Goal: Transaction & Acquisition: Book appointment/travel/reservation

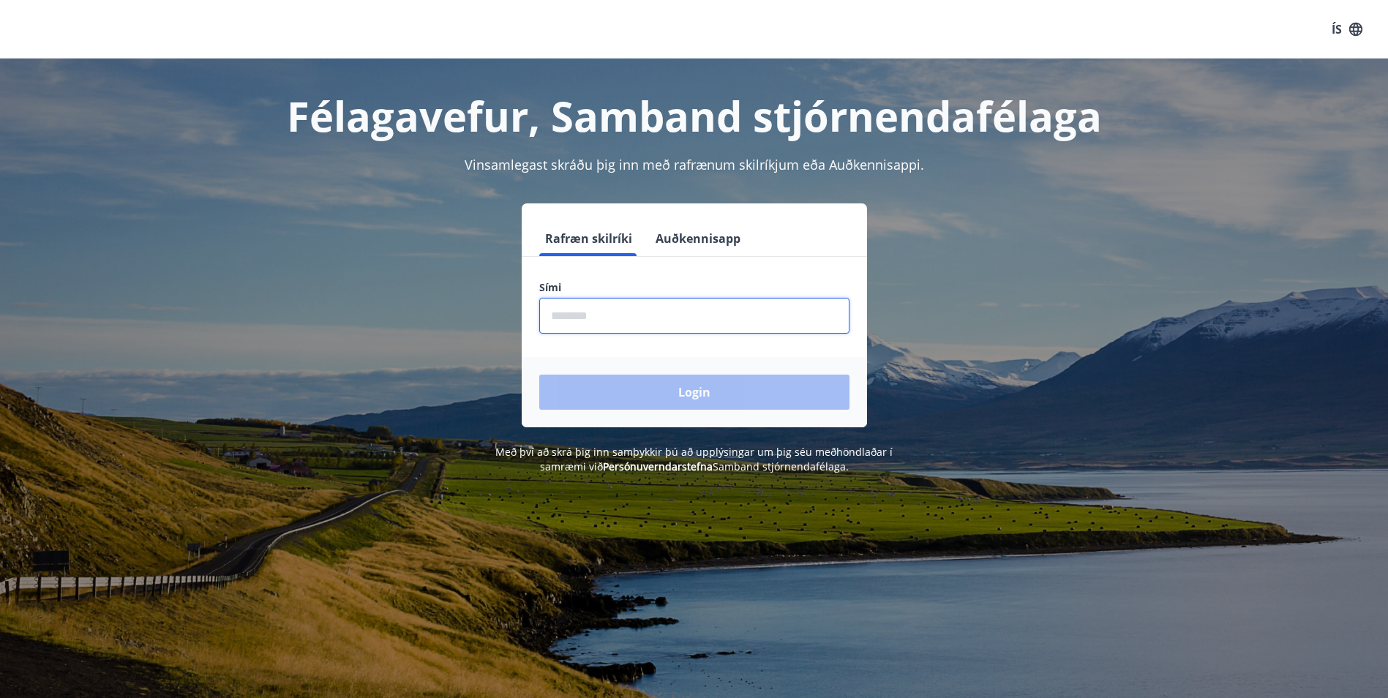
drag, startPoint x: 571, startPoint y: 316, endPoint x: 615, endPoint y: 316, distance: 43.2
click at [571, 316] on input "phone" at bounding box center [694, 316] width 310 height 36
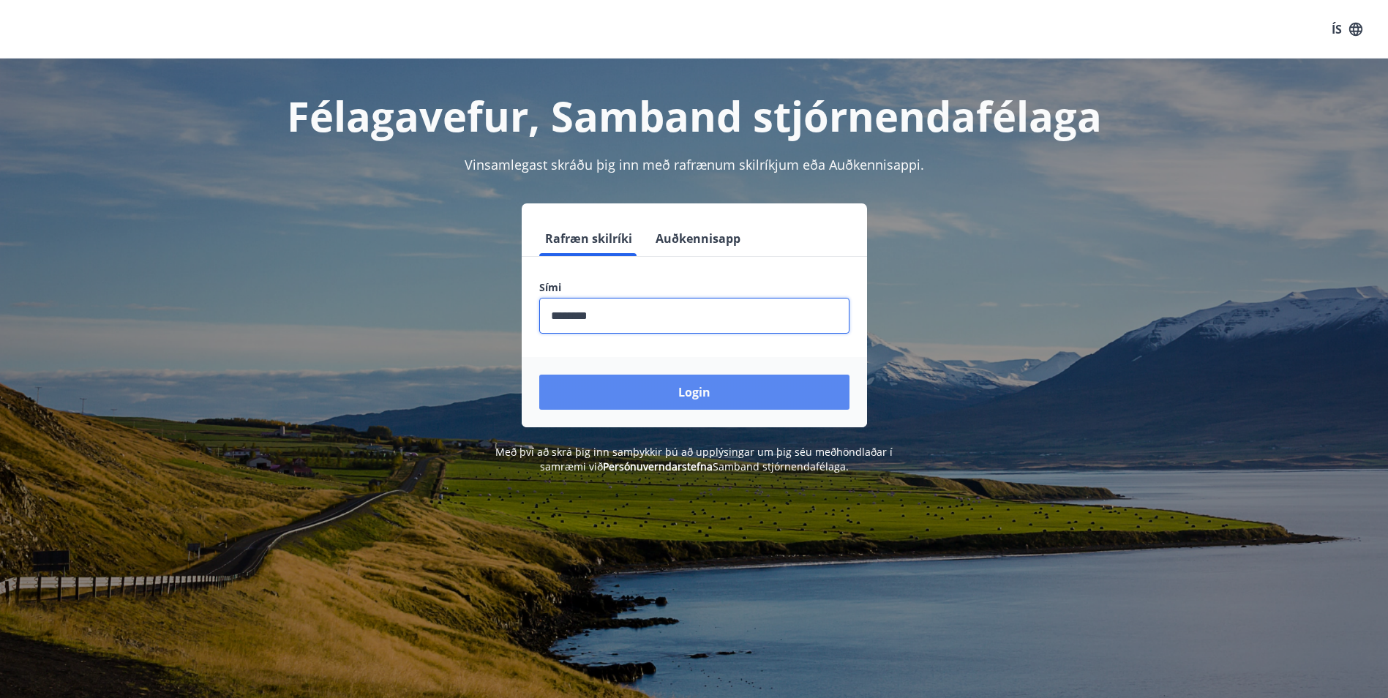
type input "********"
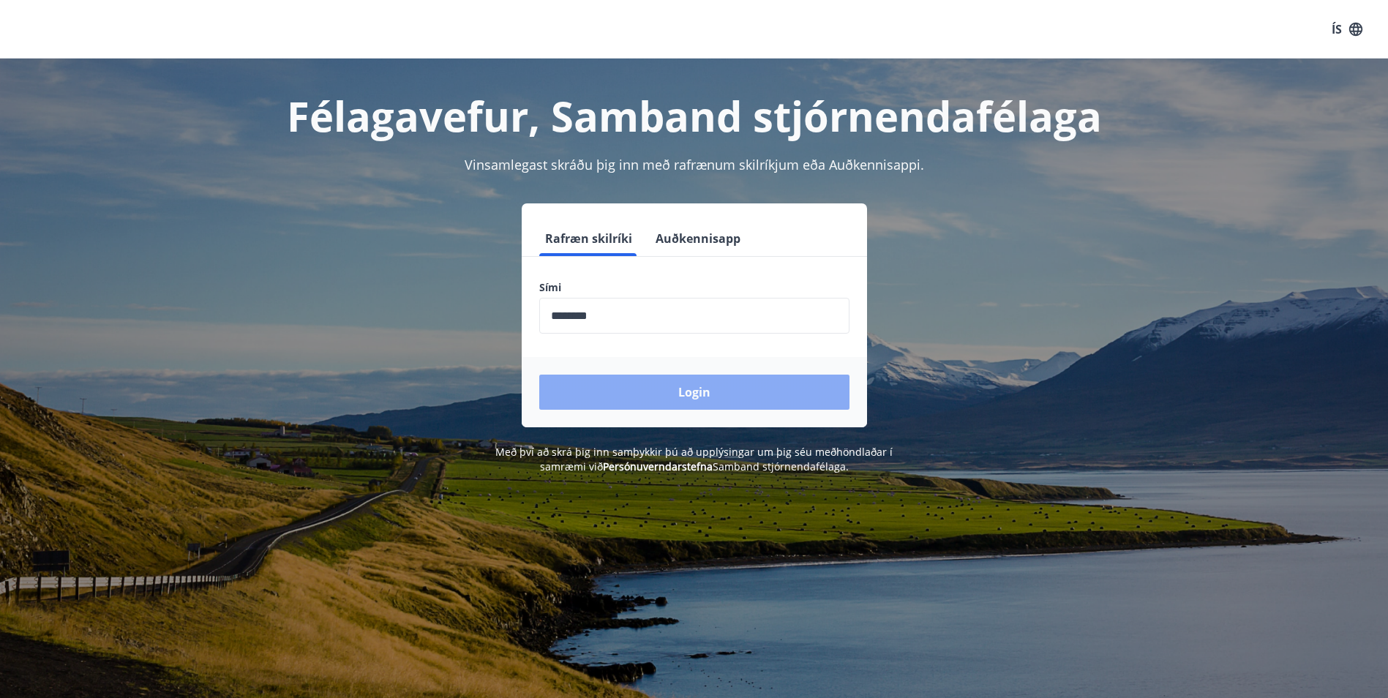
click at [681, 393] on button "Login" at bounding box center [694, 392] width 310 height 35
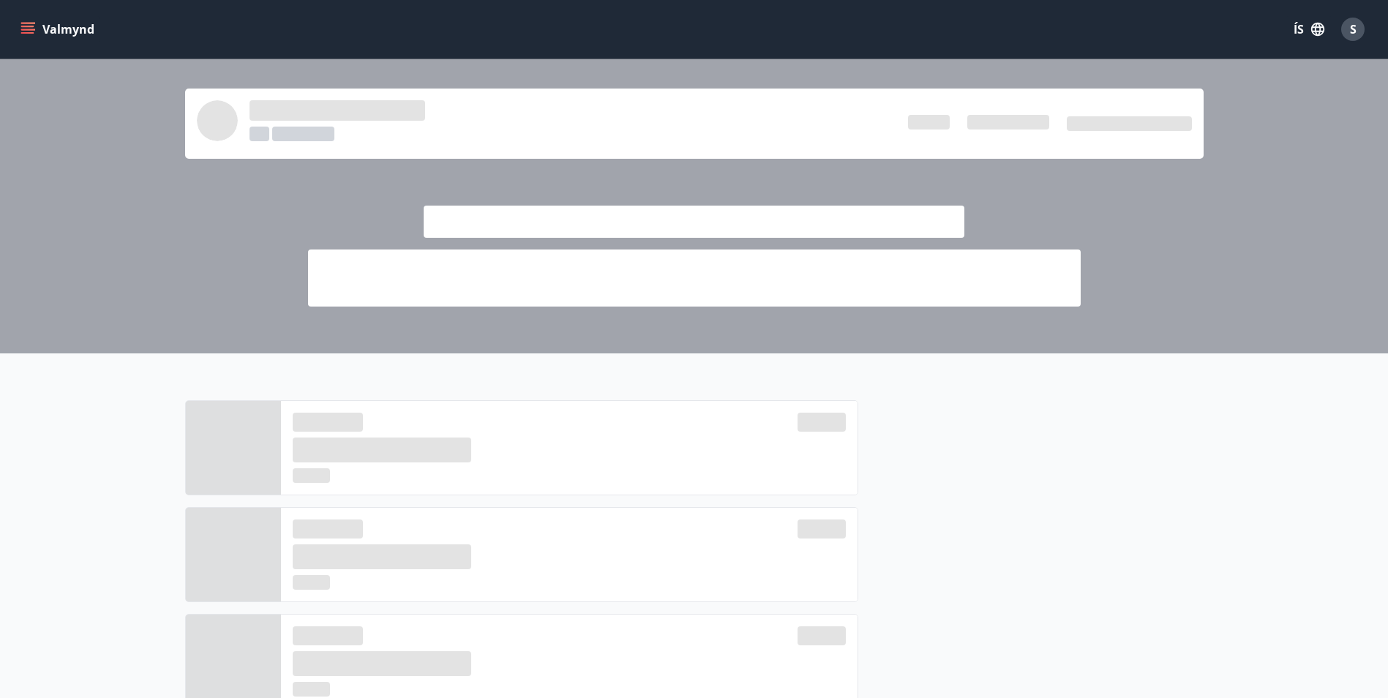
click at [24, 23] on icon "menu" at bounding box center [29, 23] width 16 height 1
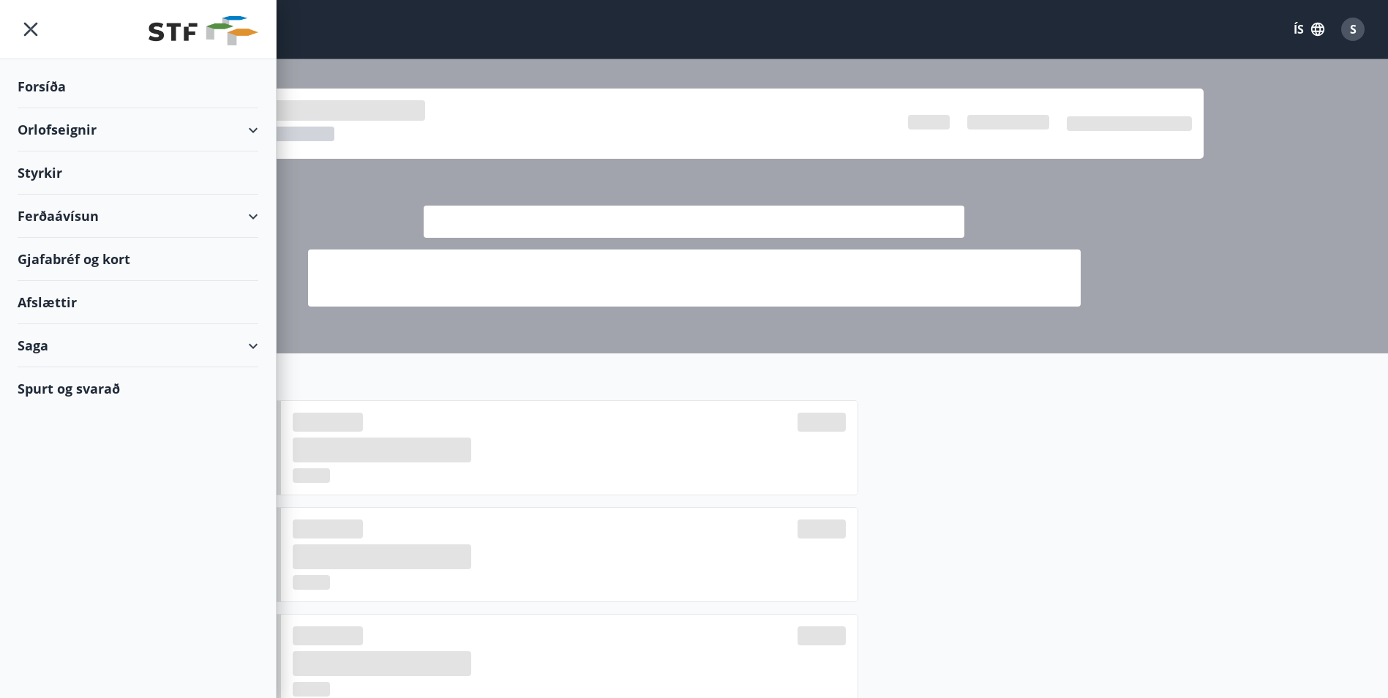
click at [252, 122] on div "Orlofseignir" at bounding box center [138, 129] width 241 height 43
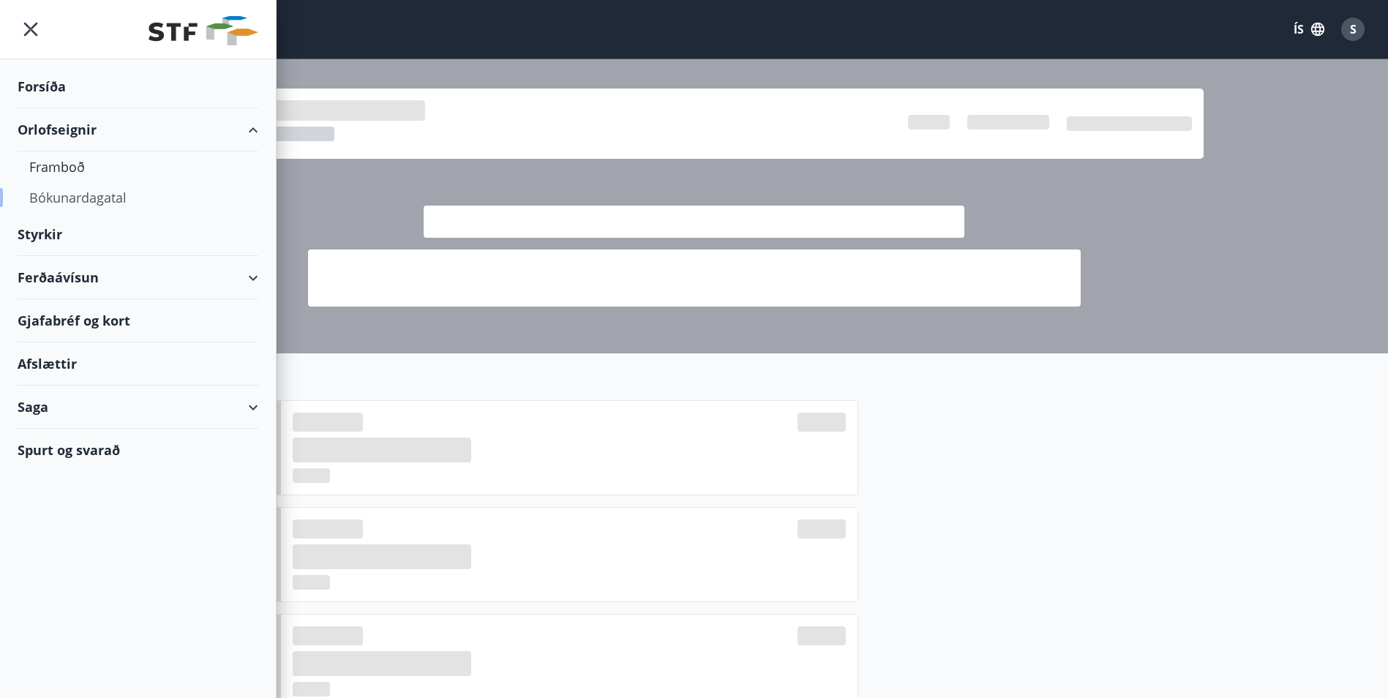
click at [56, 195] on div "Bókunardagatal" at bounding box center [137, 197] width 217 height 31
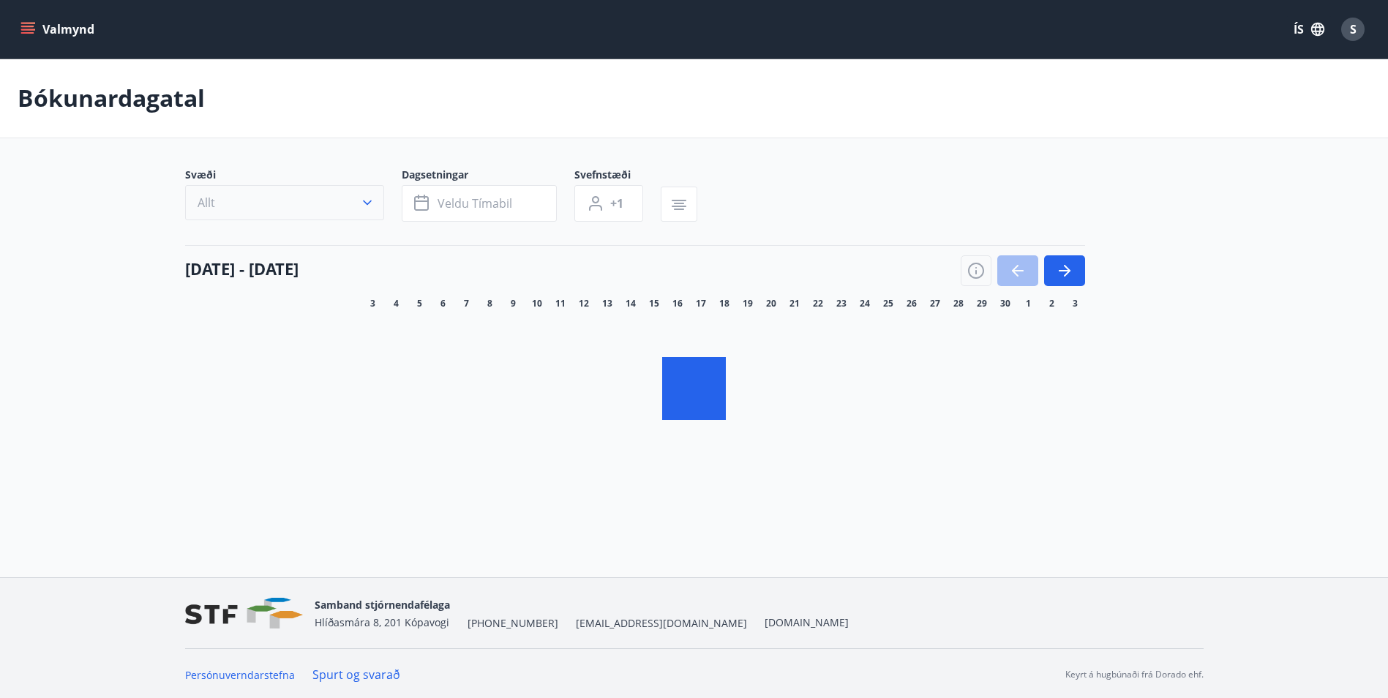
click at [367, 203] on icon "button" at bounding box center [367, 202] width 15 height 15
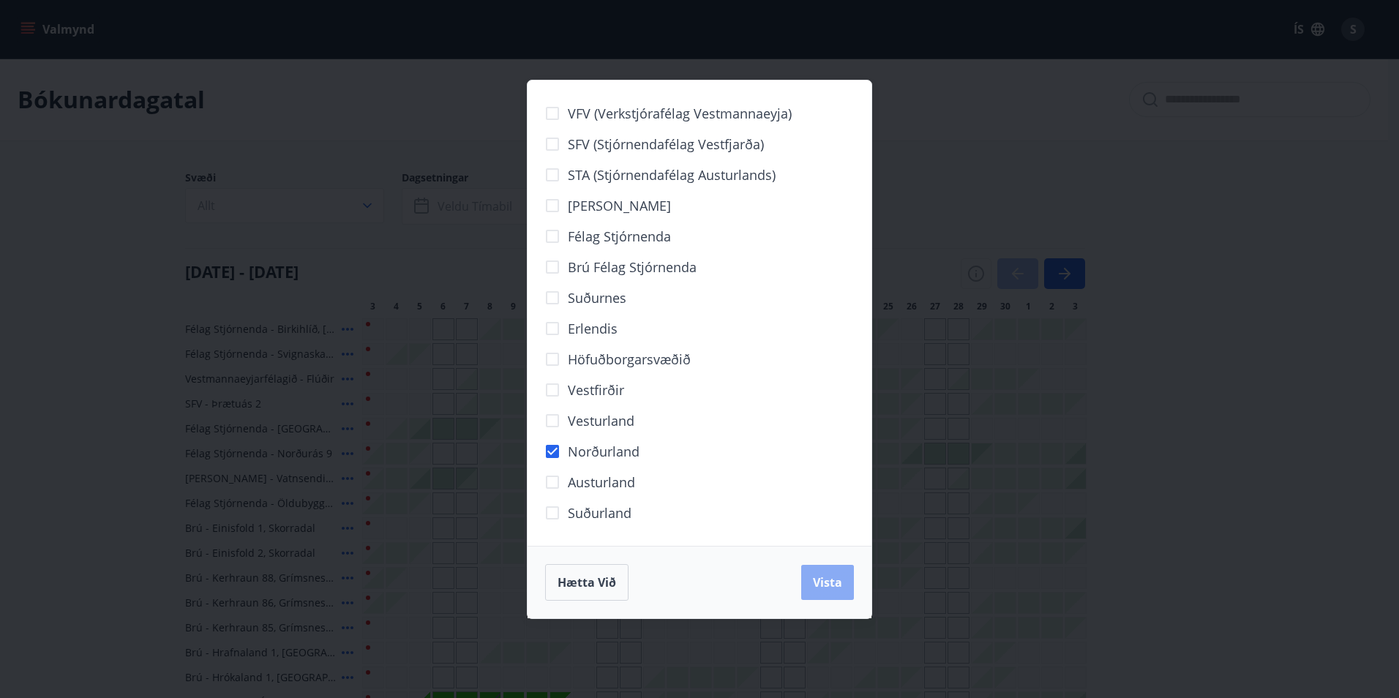
click at [818, 581] on span "Vista" at bounding box center [827, 582] width 29 height 16
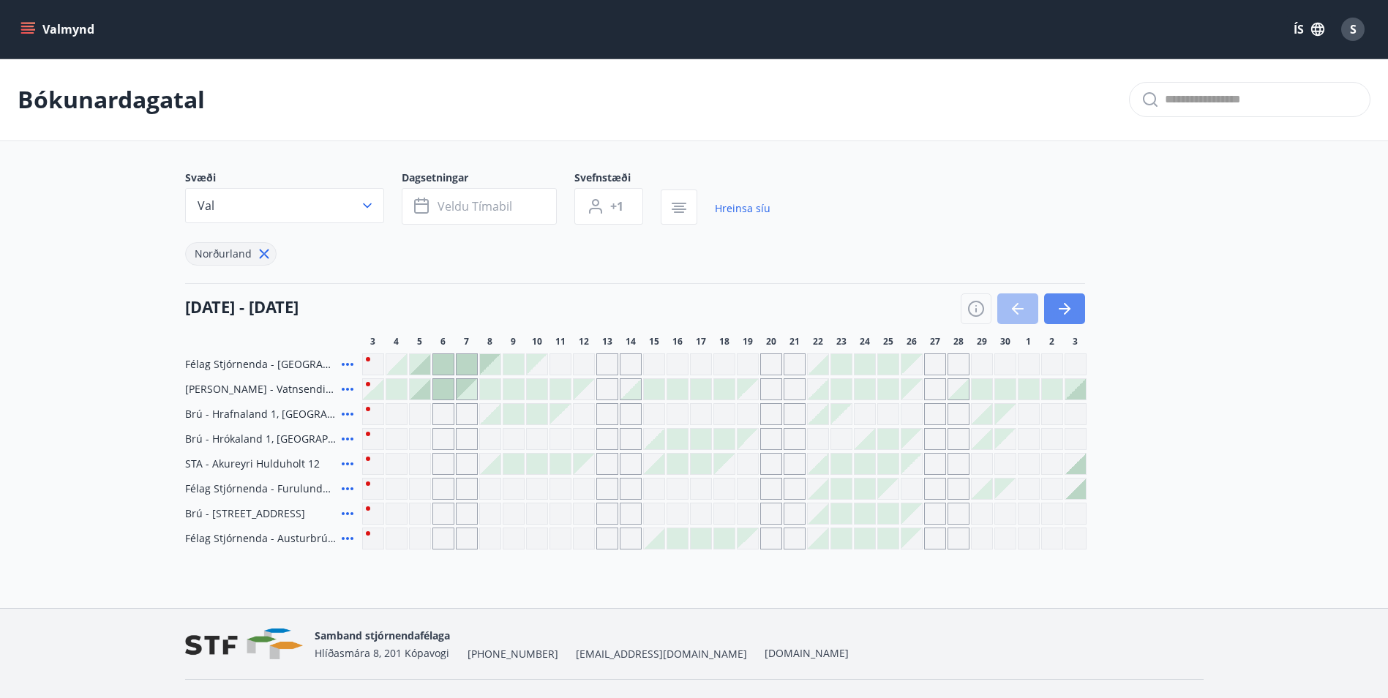
click at [1061, 306] on icon "button" at bounding box center [1065, 309] width 18 height 18
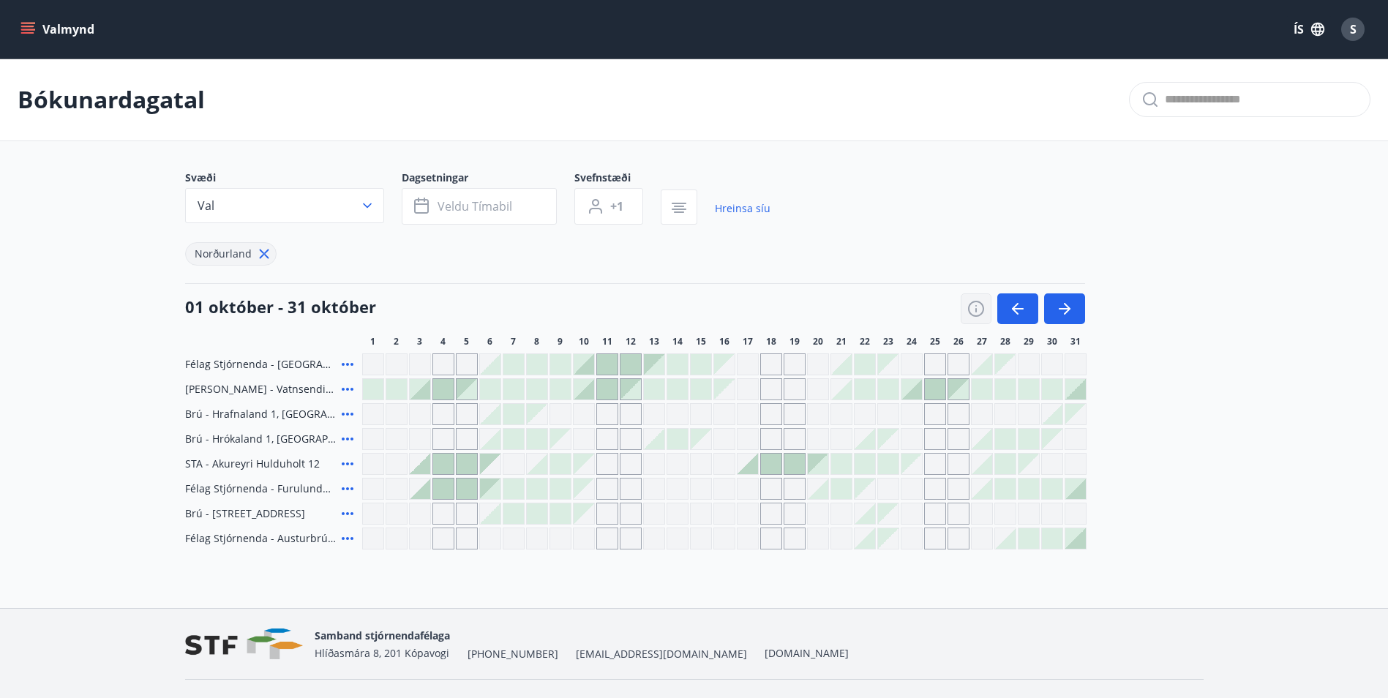
click at [978, 306] on icon "button" at bounding box center [976, 309] width 18 height 18
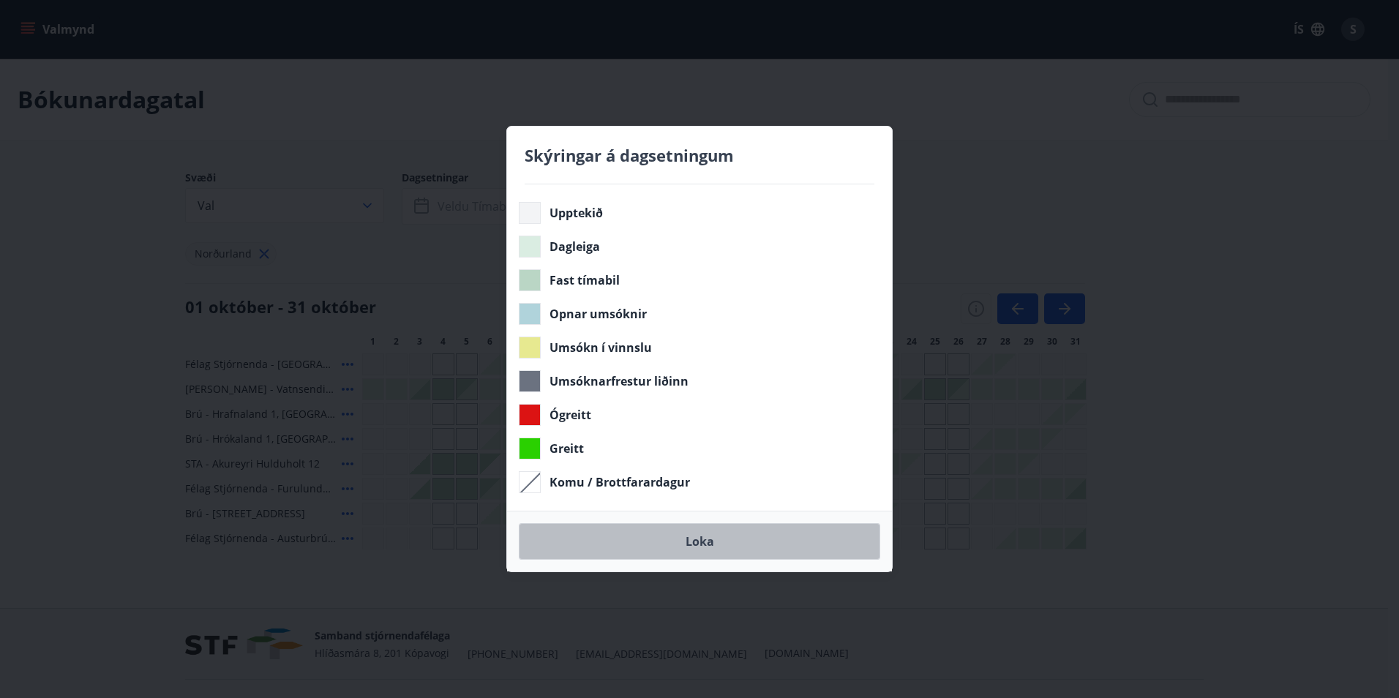
click at [687, 538] on button "Loka" at bounding box center [699, 541] width 361 height 37
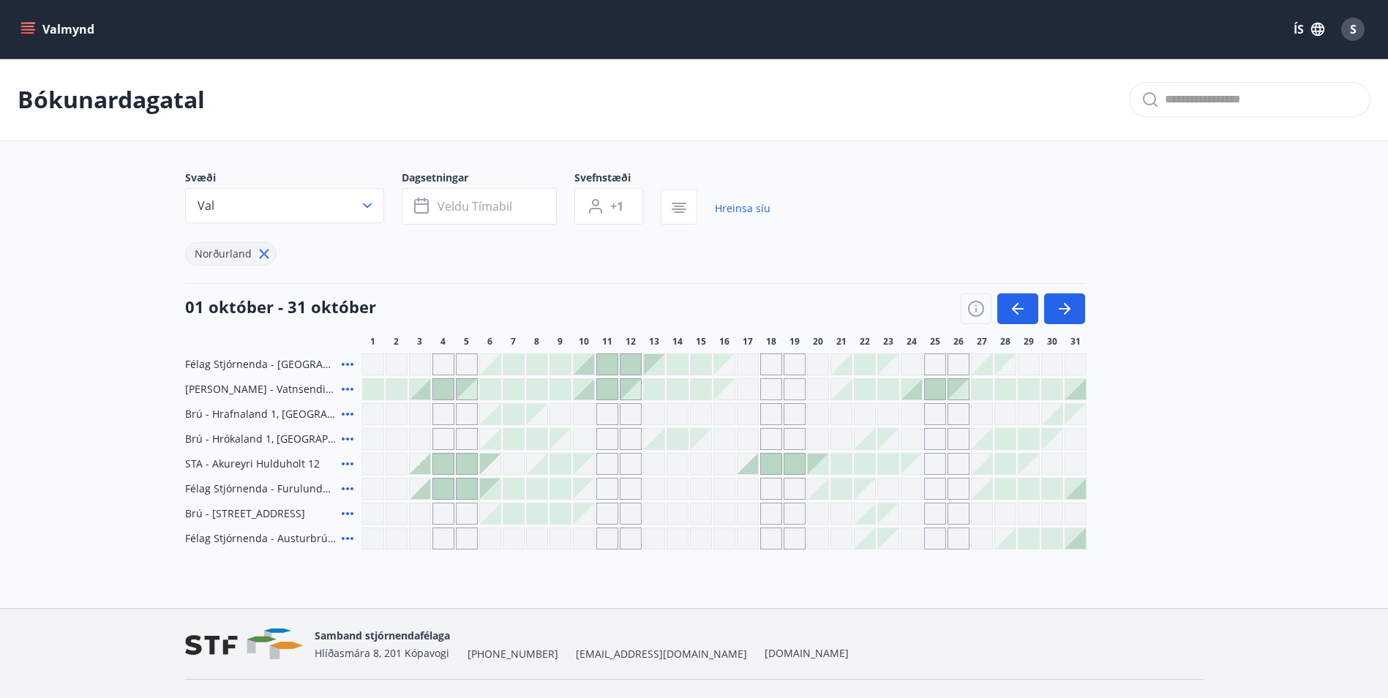
click at [29, 29] on icon "menu" at bounding box center [29, 29] width 16 height 1
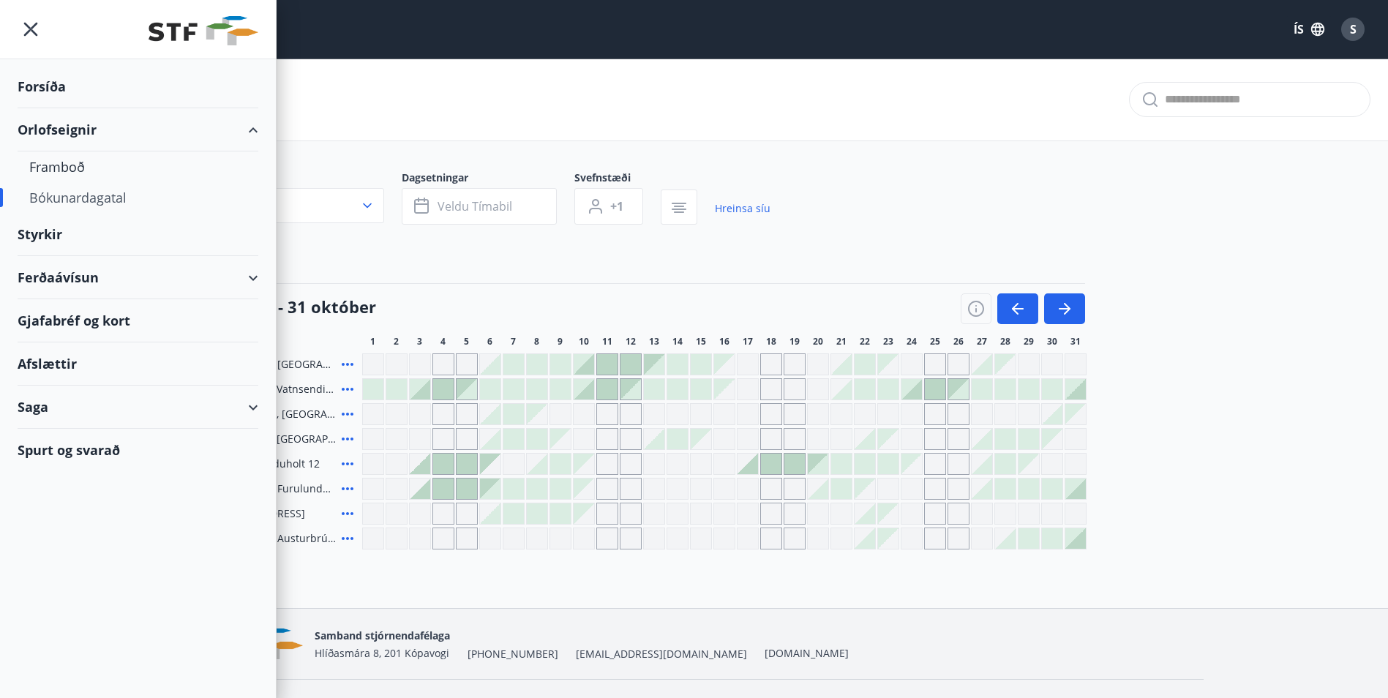
click at [105, 197] on div "Bókunardagatal" at bounding box center [137, 197] width 217 height 31
click at [443, 283] on div "01 október - 31 október" at bounding box center [635, 303] width 900 height 41
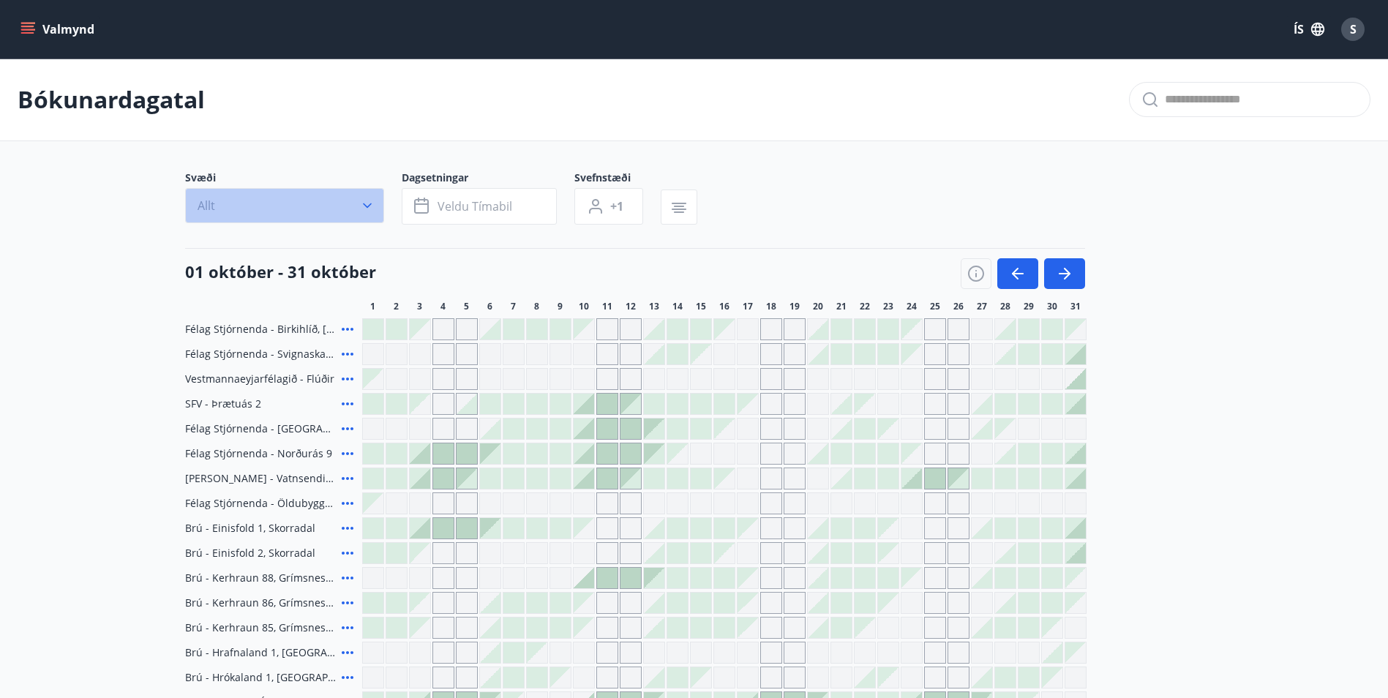
click at [363, 203] on icon "button" at bounding box center [367, 205] width 9 height 5
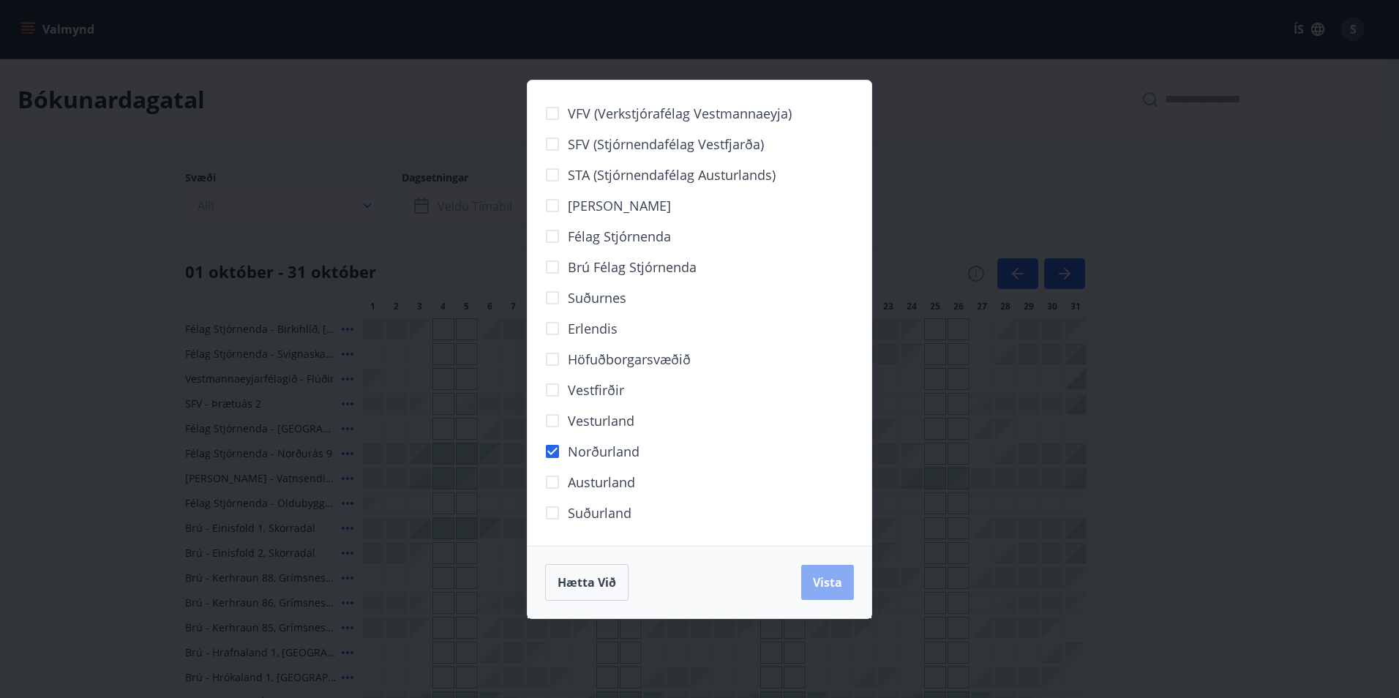
click at [825, 579] on span "Vista" at bounding box center [827, 582] width 29 height 16
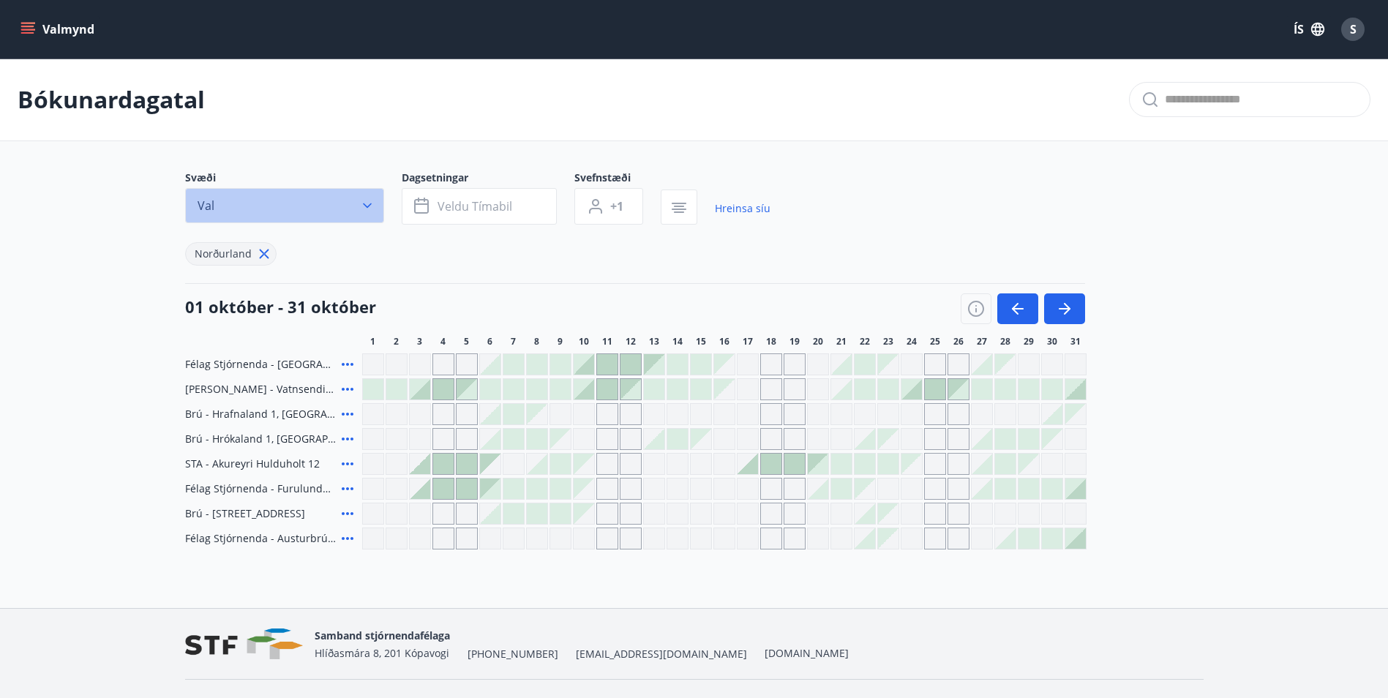
click at [368, 203] on icon "button" at bounding box center [367, 205] width 15 height 15
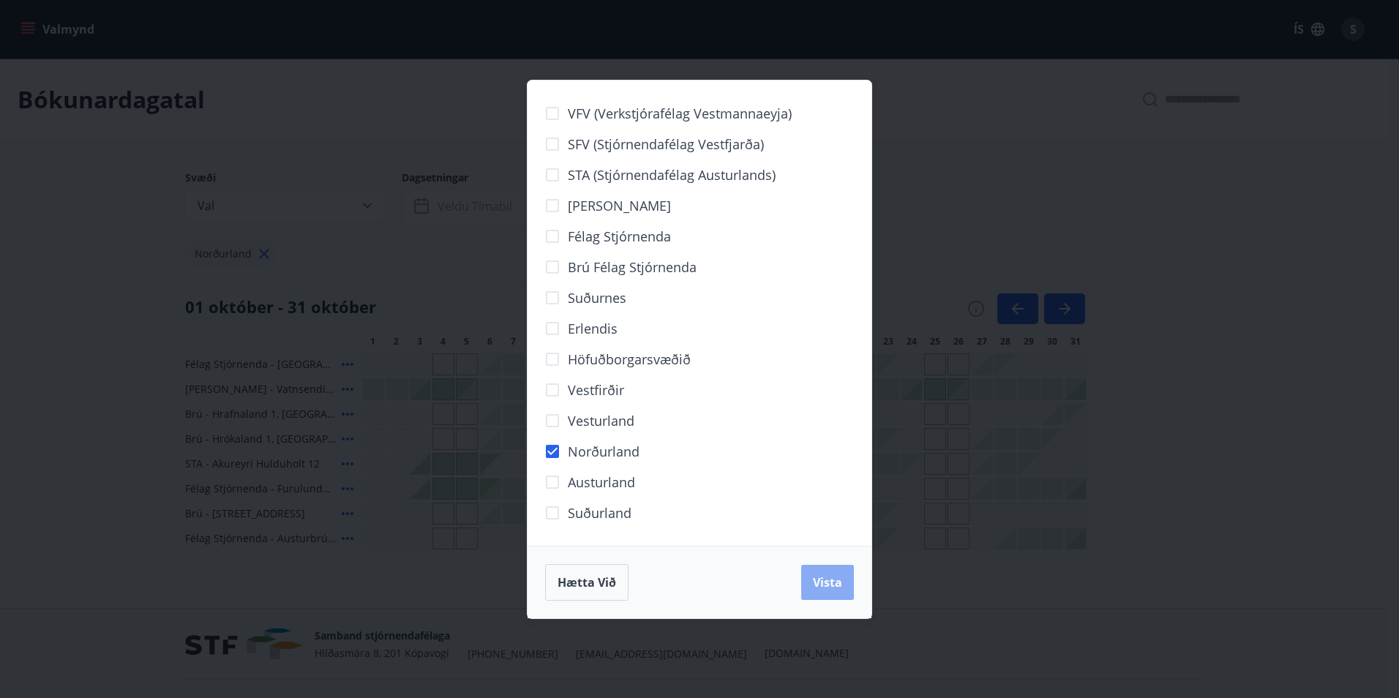
click at [832, 583] on span "Vista" at bounding box center [827, 582] width 29 height 16
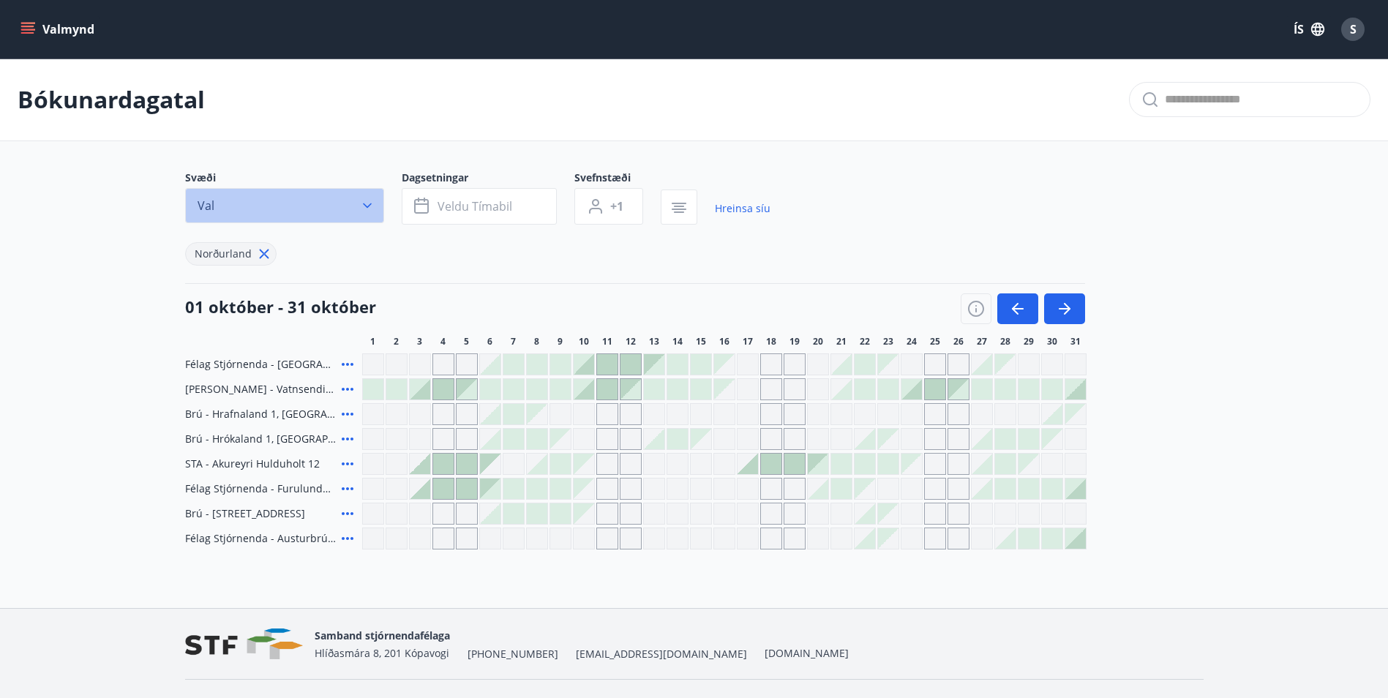
click at [366, 206] on icon "button" at bounding box center [367, 205] width 9 height 5
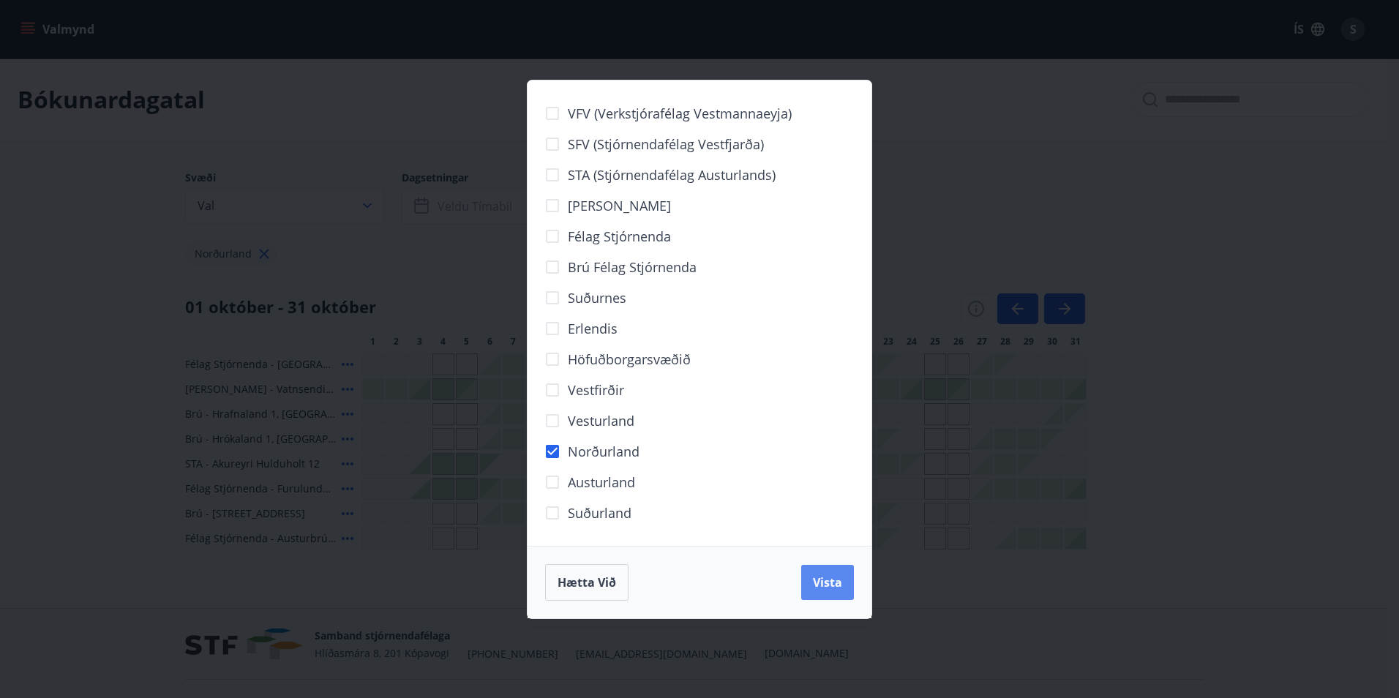
click at [827, 585] on span "Vista" at bounding box center [827, 582] width 29 height 16
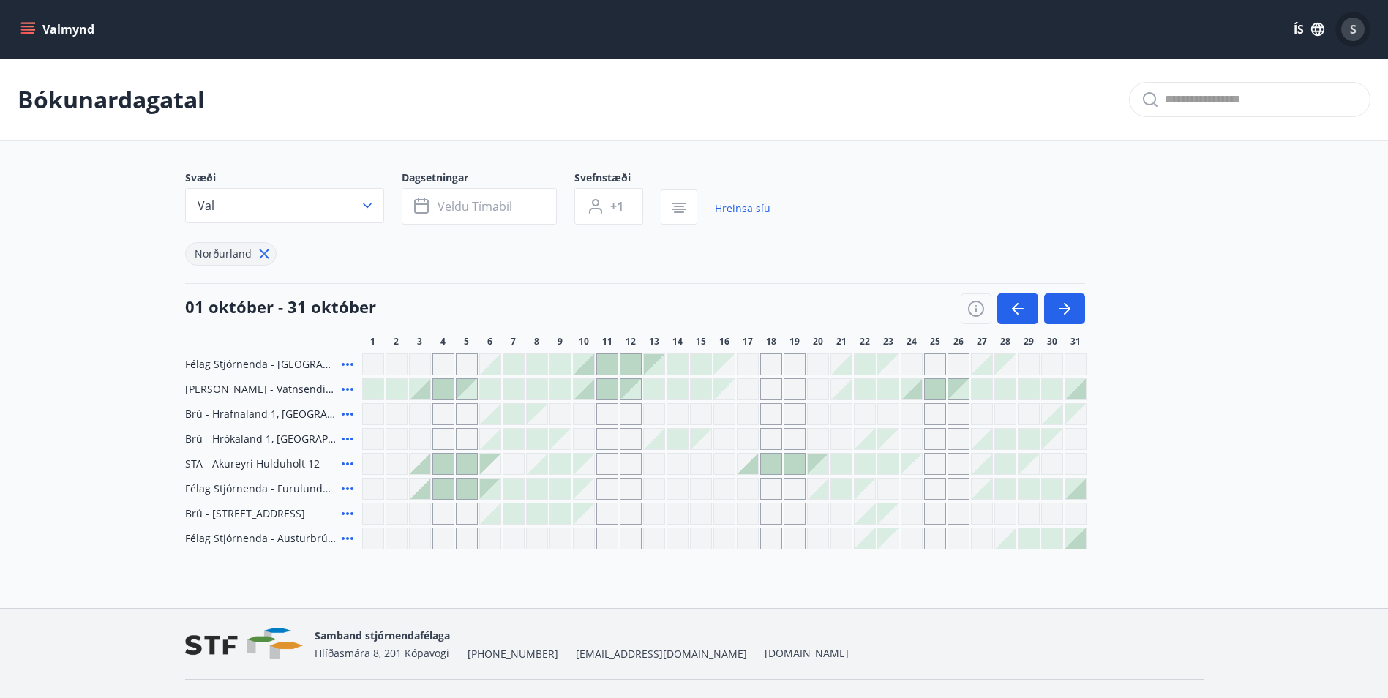
click at [1353, 20] on div "S" at bounding box center [1352, 29] width 23 height 23
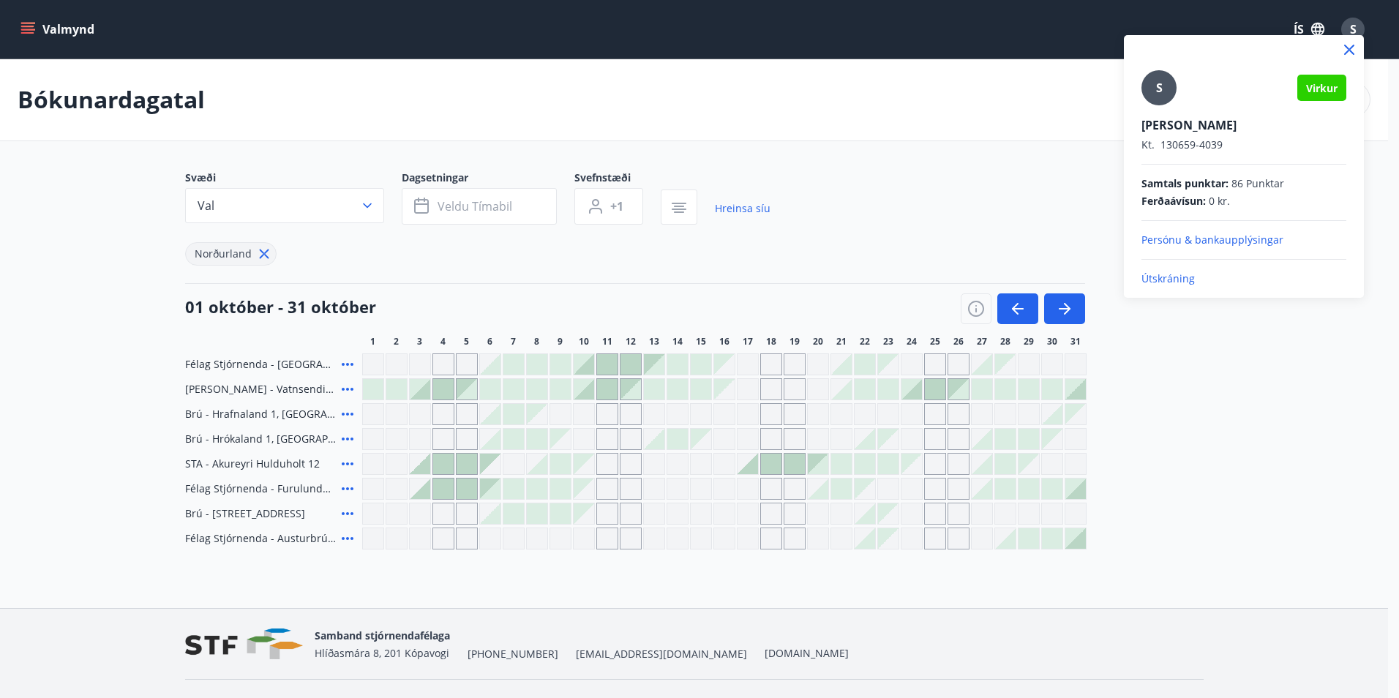
click at [1168, 279] on p "Útskráning" at bounding box center [1243, 278] width 205 height 15
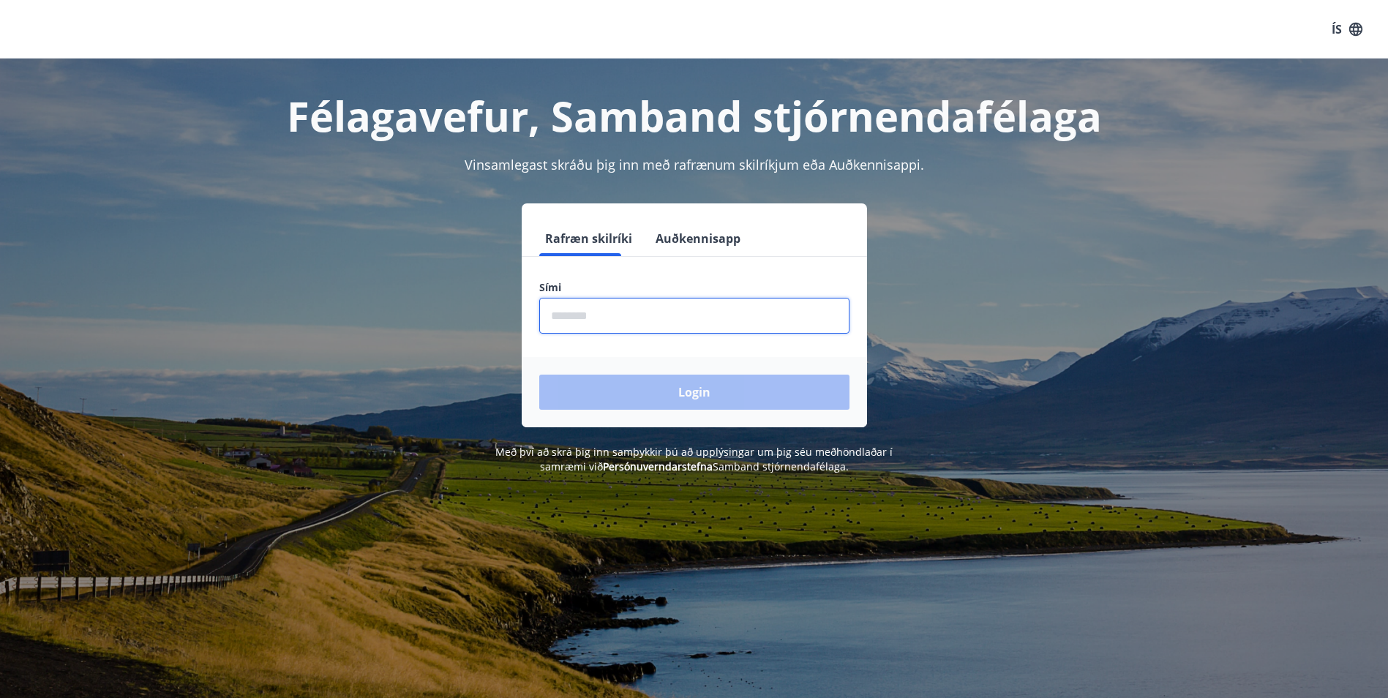
click at [595, 310] on input "phone" at bounding box center [694, 316] width 310 height 36
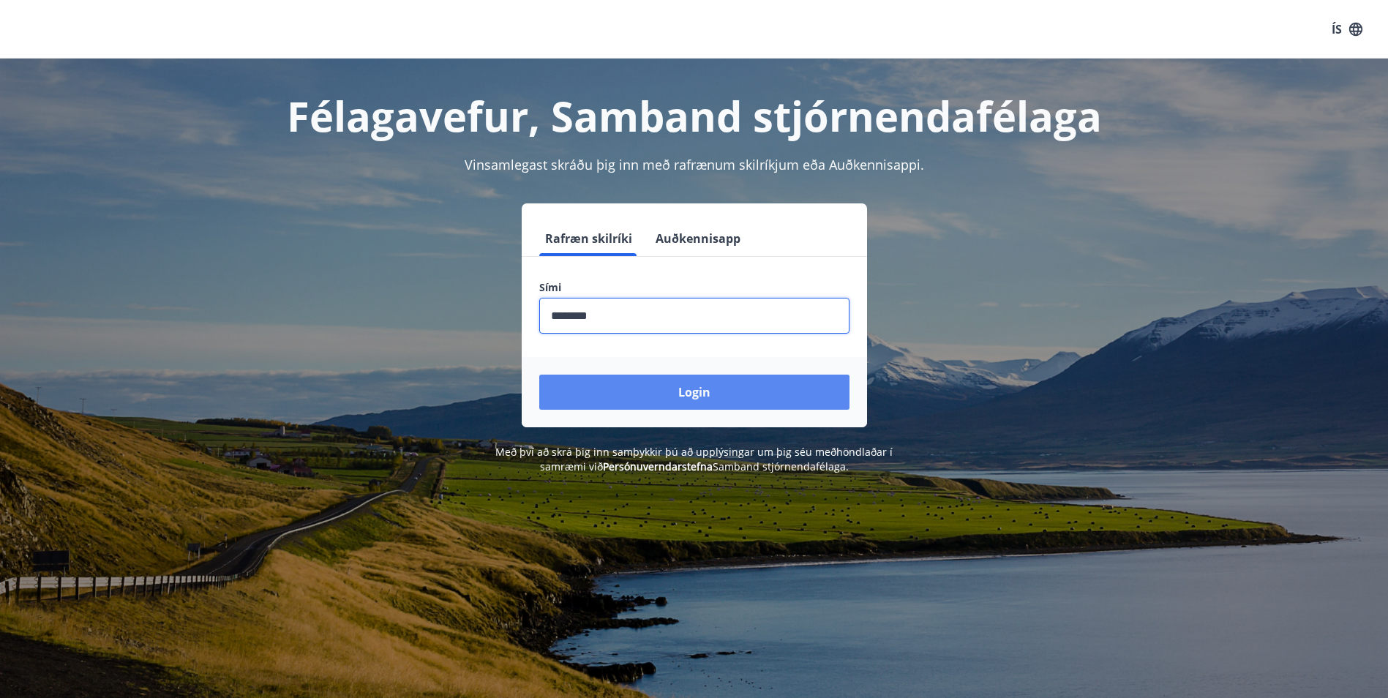
type input "********"
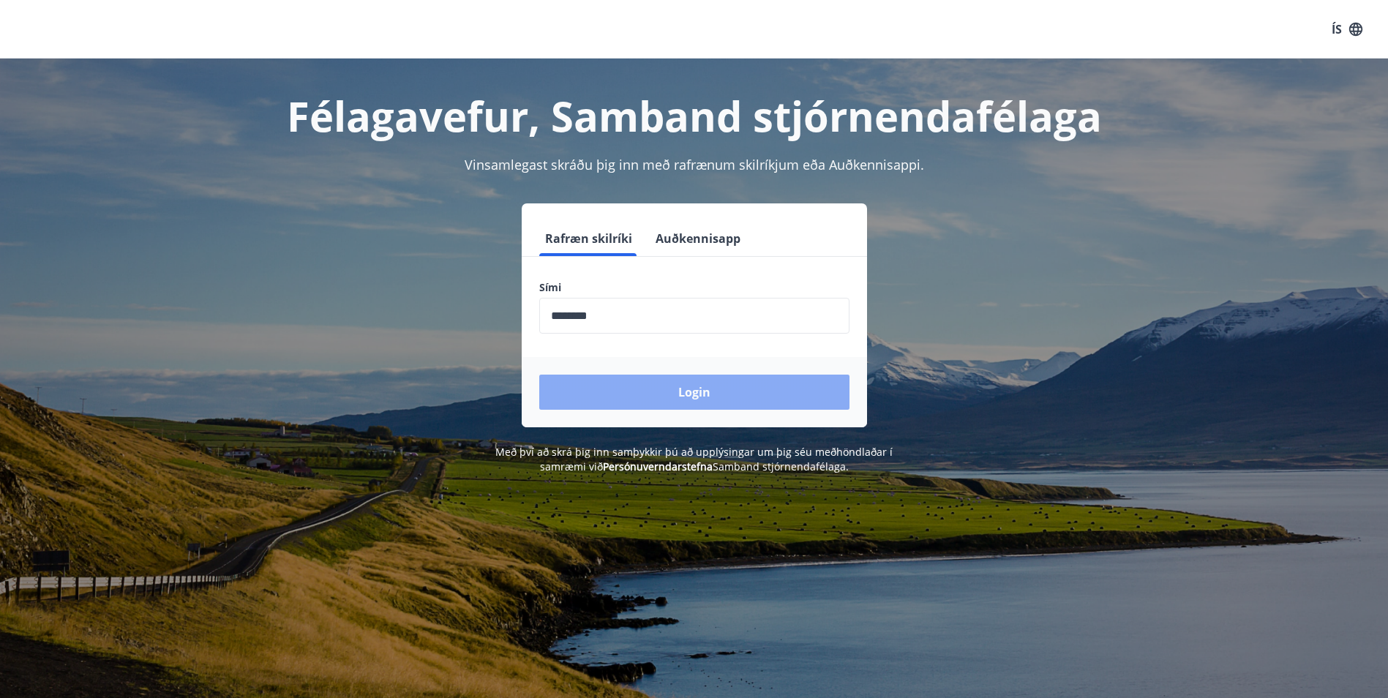
click at [690, 388] on button "Login" at bounding box center [694, 392] width 310 height 35
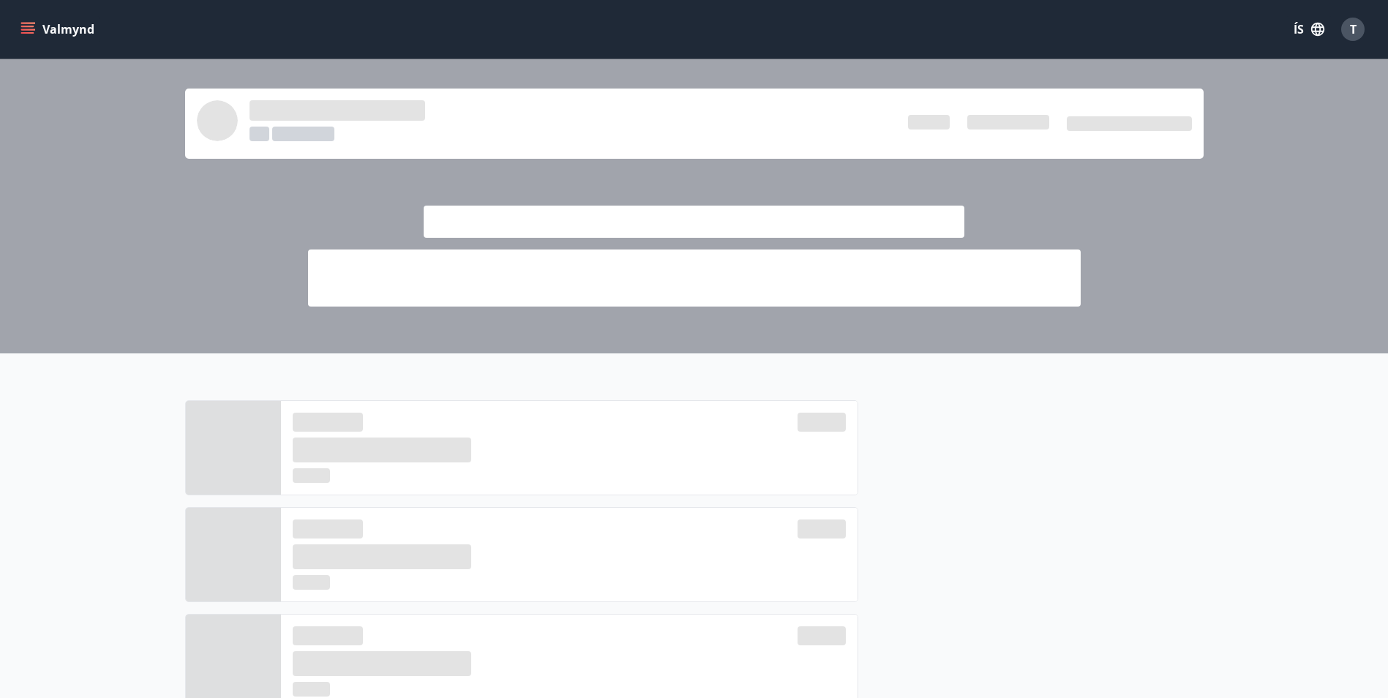
click at [23, 25] on icon "menu" at bounding box center [27, 29] width 15 height 15
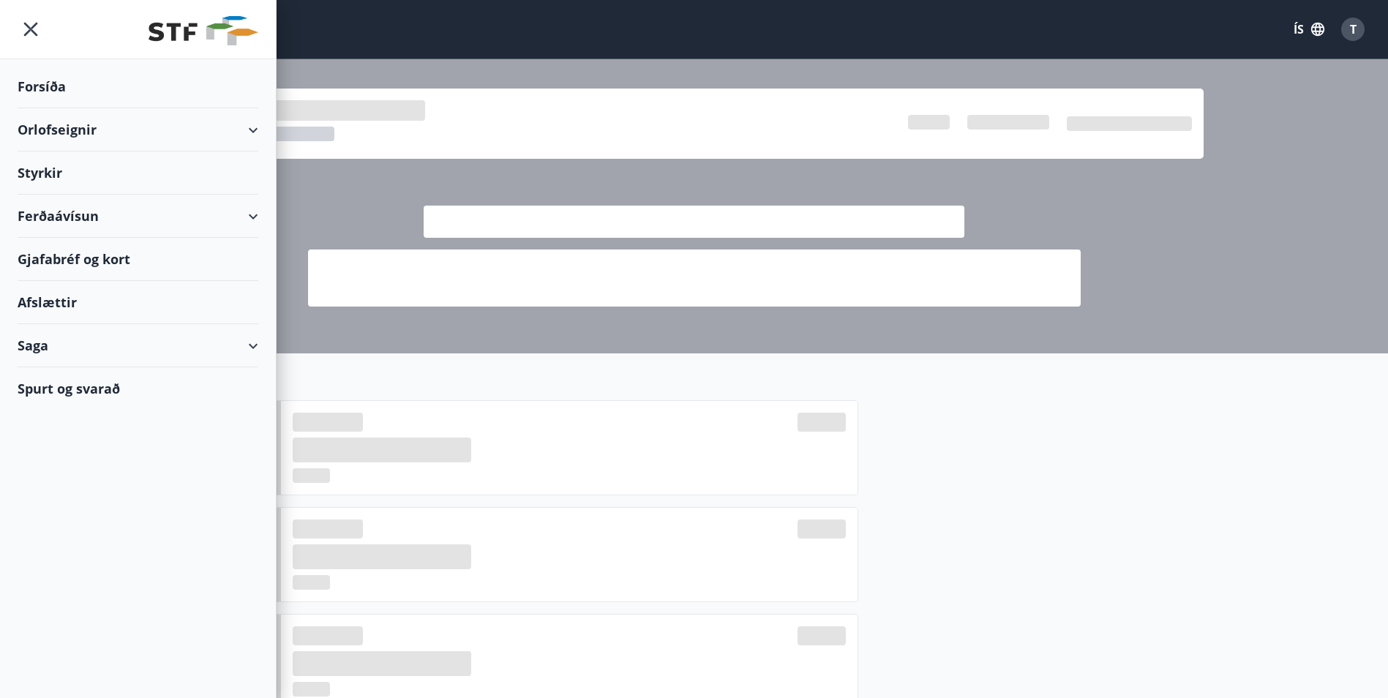
click at [94, 130] on div "Orlofseignir" at bounding box center [138, 129] width 241 height 43
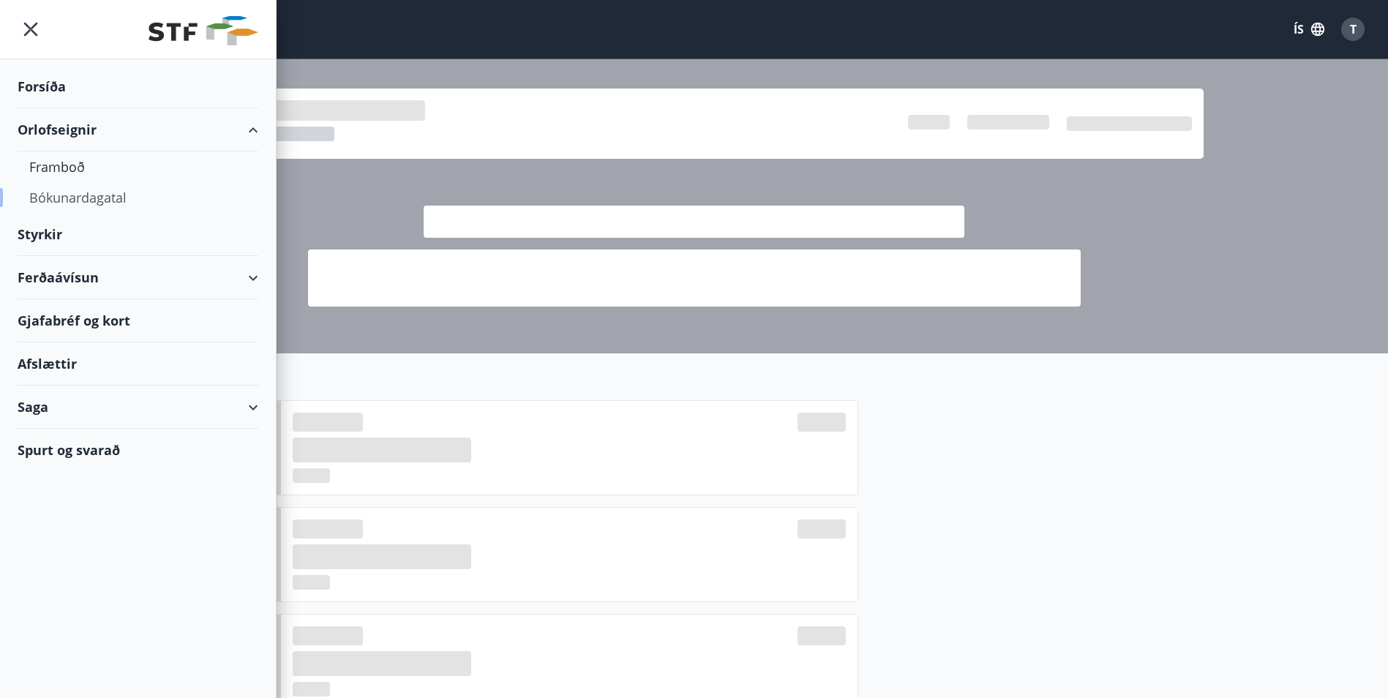
click at [110, 198] on div "Bókunardagatal" at bounding box center [137, 197] width 217 height 31
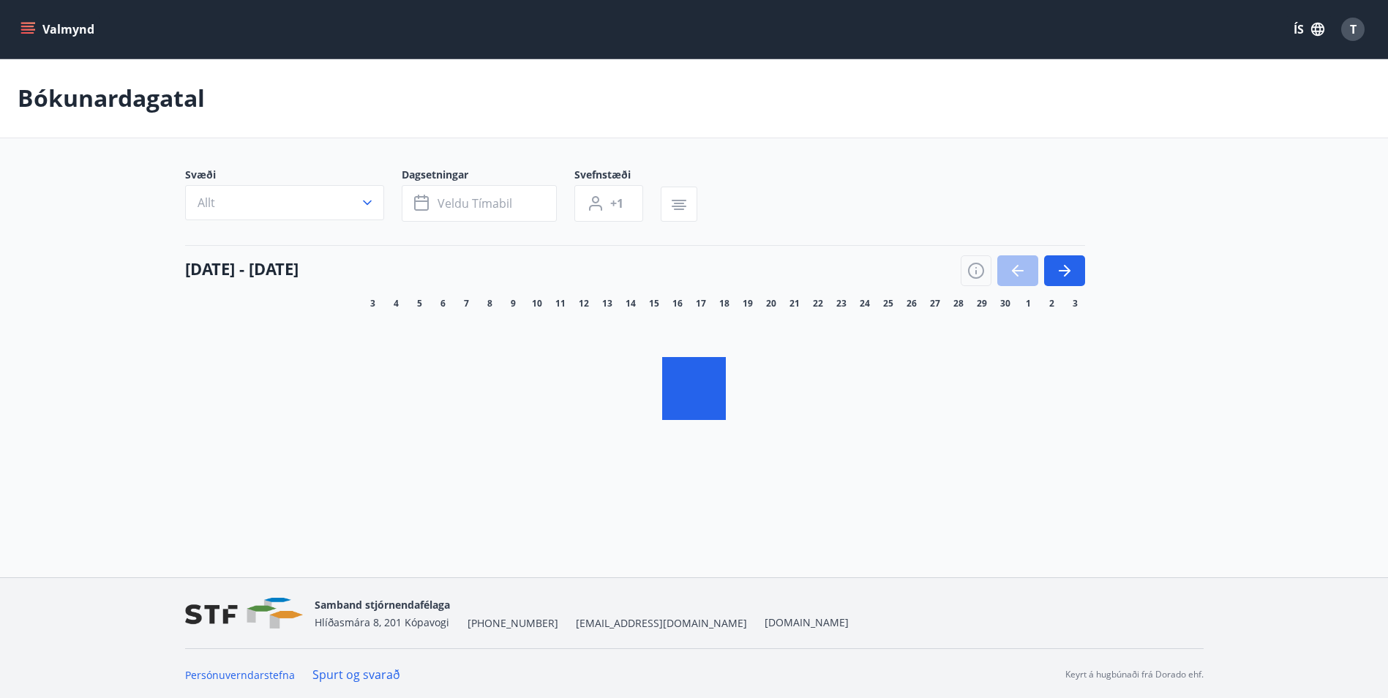
click at [363, 202] on icon "button" at bounding box center [367, 202] width 15 height 15
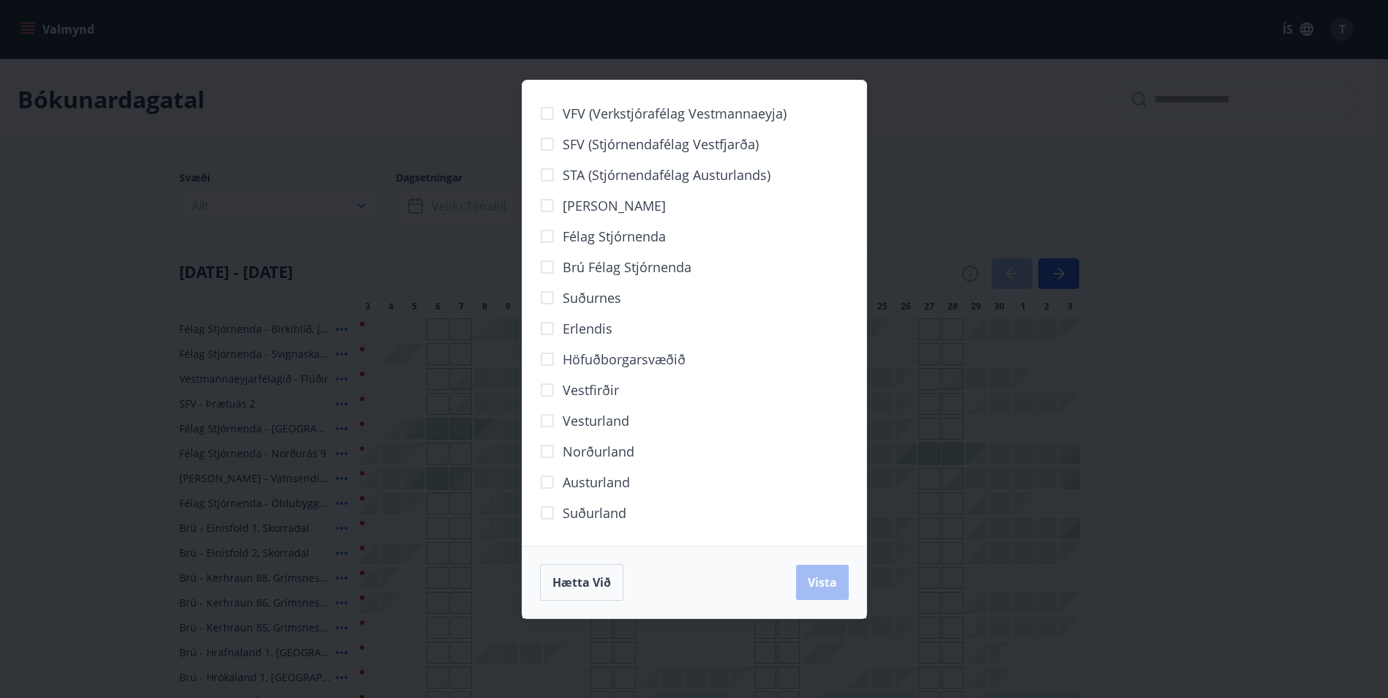
click at [365, 199] on div "VFV (Verkstjórafélag Vestmannaeyja) SFV (Stjórnendafélag Vestfjarða) STA (Stjór…" at bounding box center [694, 349] width 1388 height 698
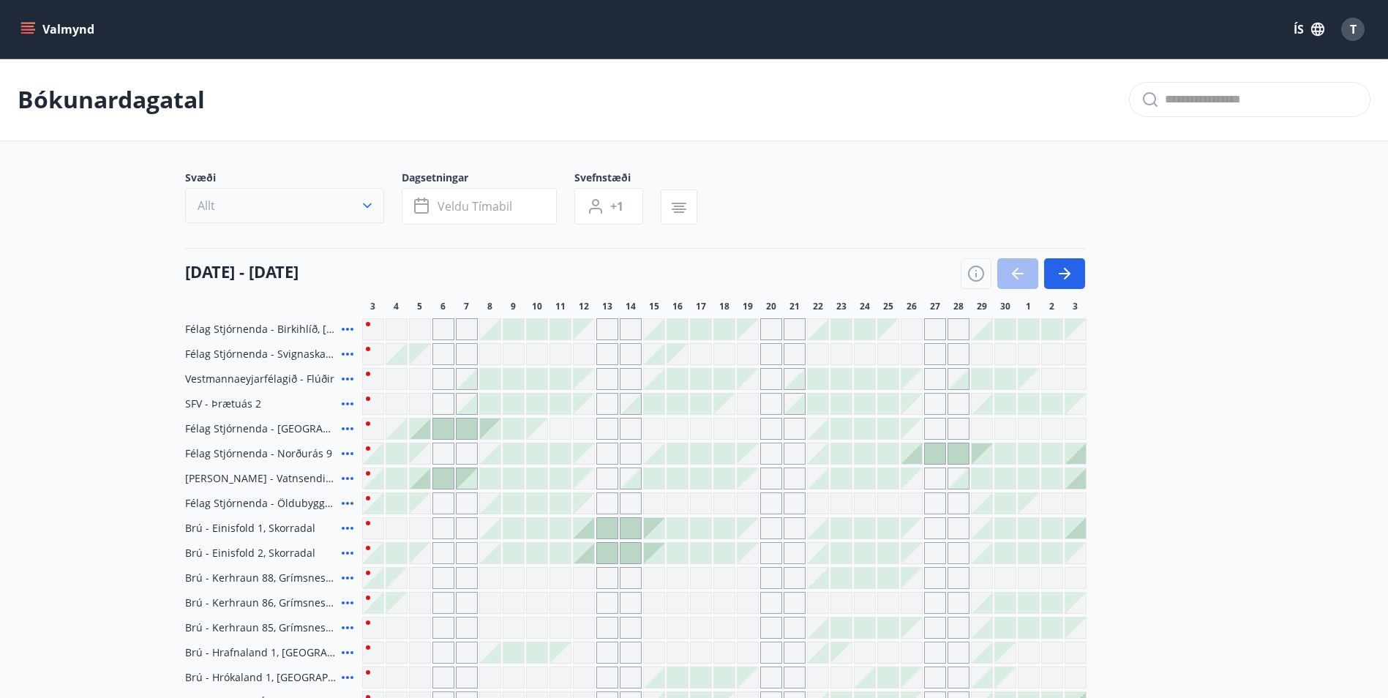
click at [362, 206] on icon "button" at bounding box center [367, 205] width 15 height 15
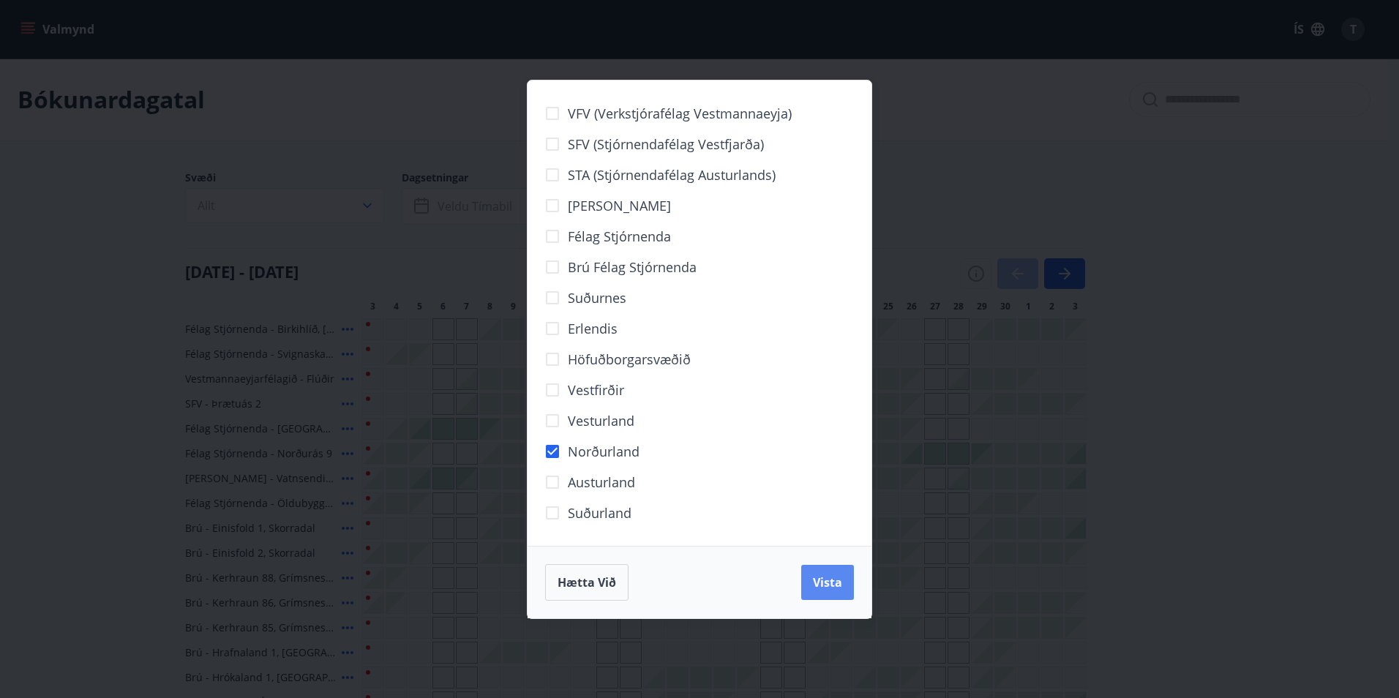
click at [815, 576] on span "Vista" at bounding box center [827, 582] width 29 height 16
click at [817, 576] on span "Vista" at bounding box center [827, 582] width 29 height 16
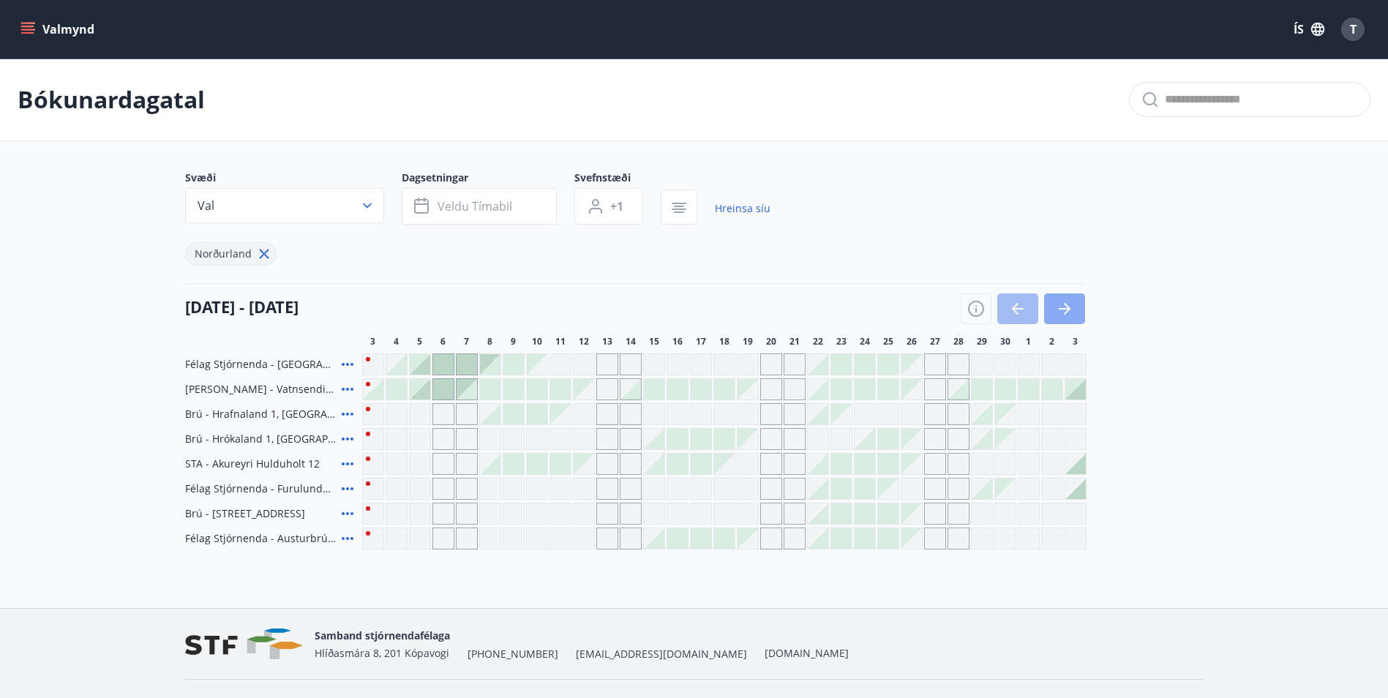
click at [1064, 309] on icon "button" at bounding box center [1065, 308] width 12 height 1
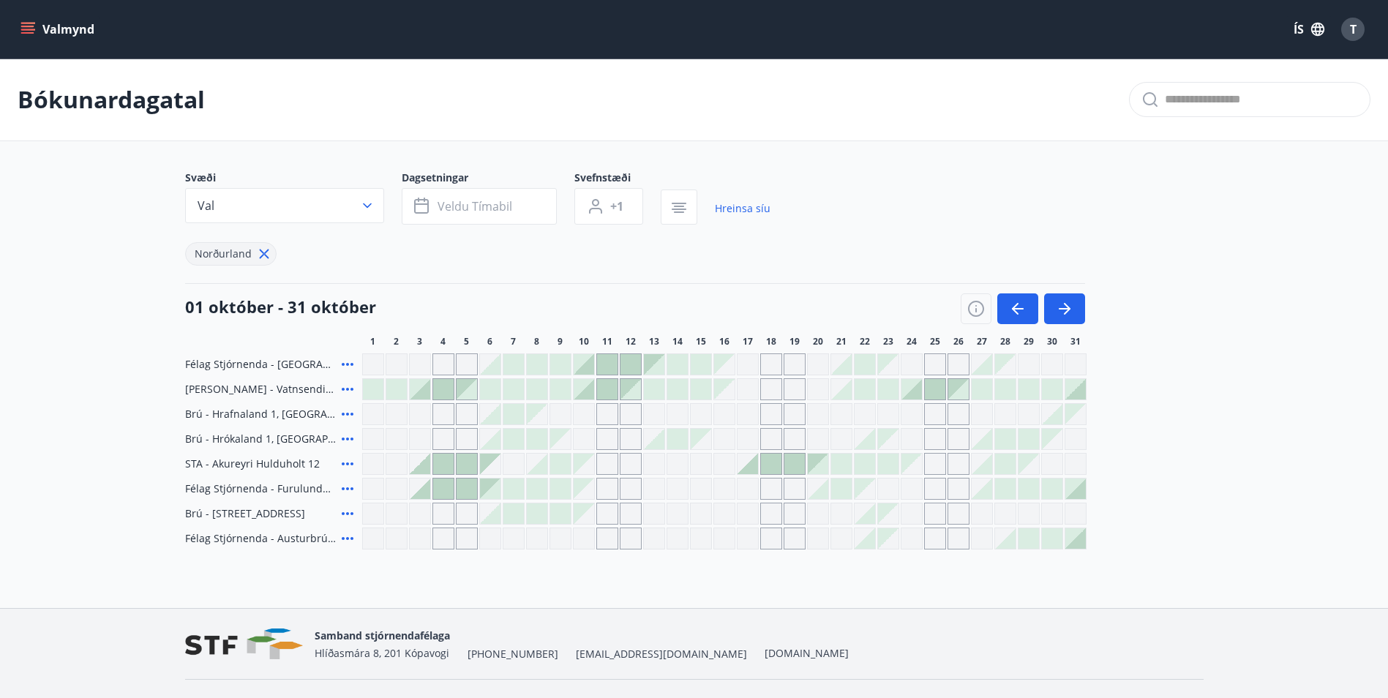
click at [652, 365] on div at bounding box center [654, 364] width 20 height 20
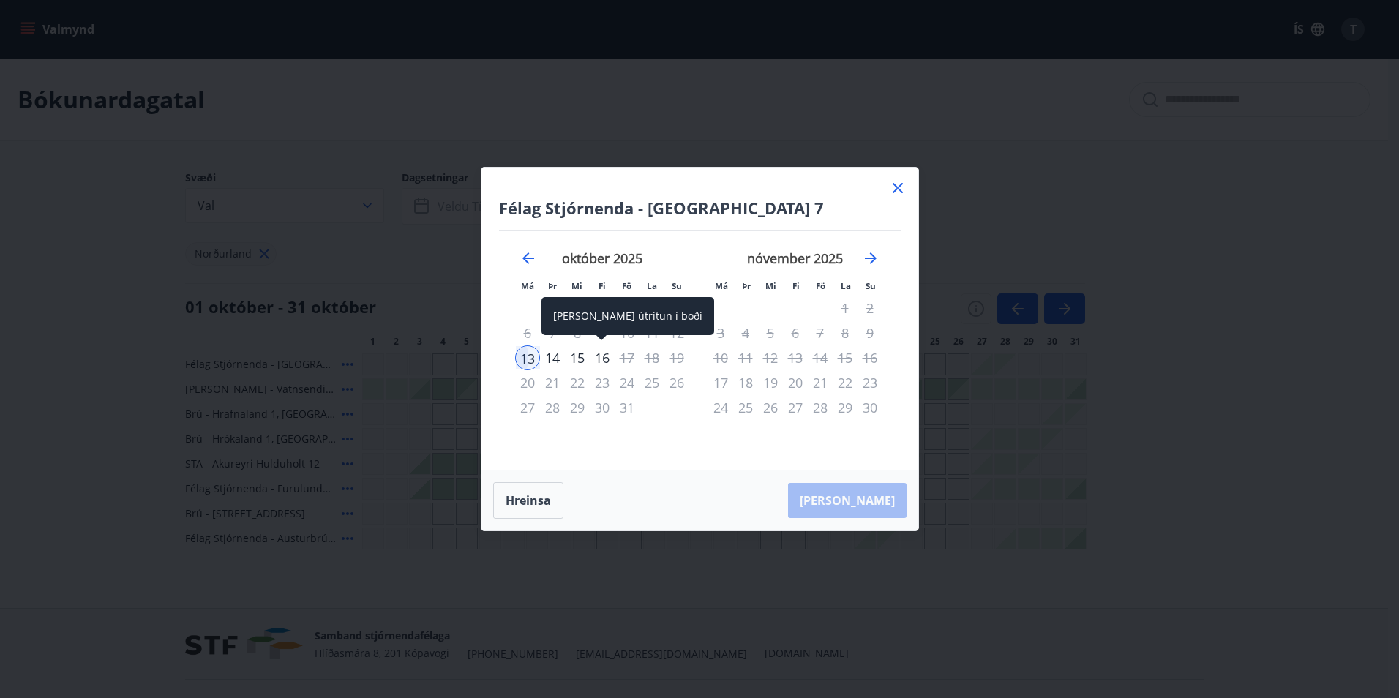
click at [602, 356] on div "16" at bounding box center [602, 357] width 25 height 25
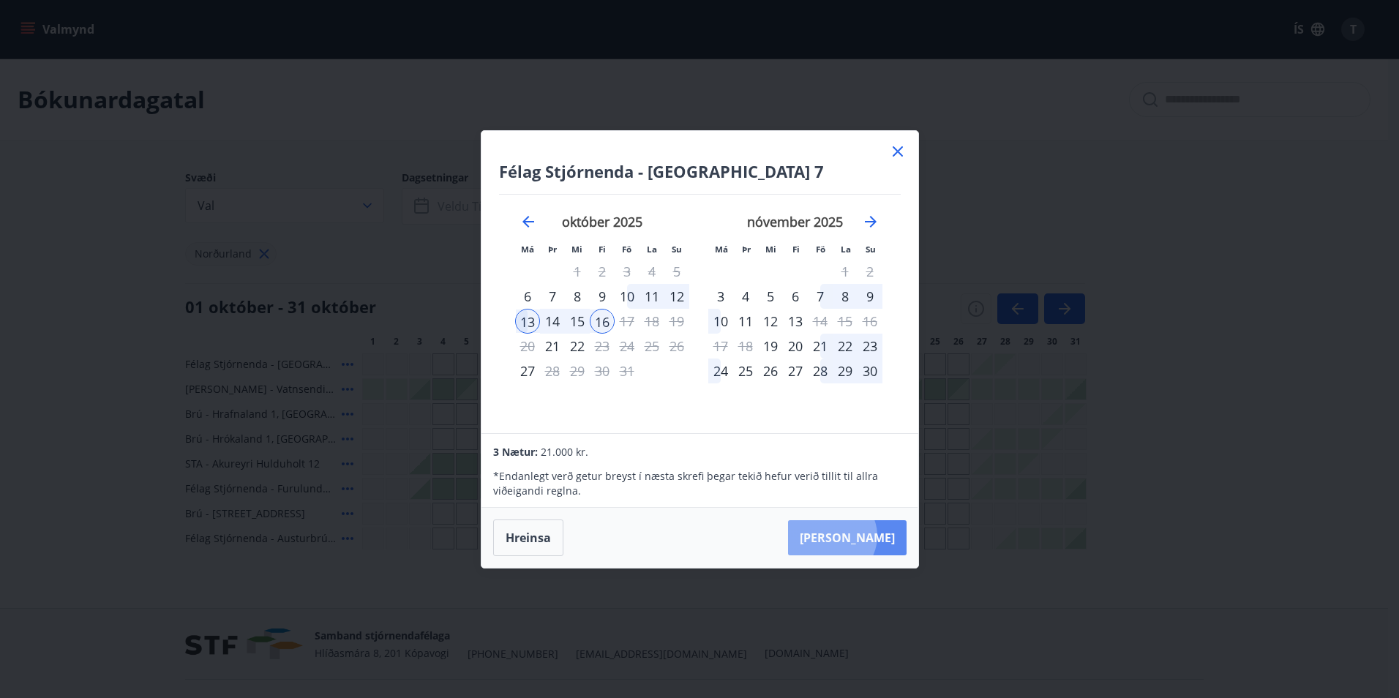
click at [876, 536] on button "Taka Frá" at bounding box center [847, 537] width 119 height 35
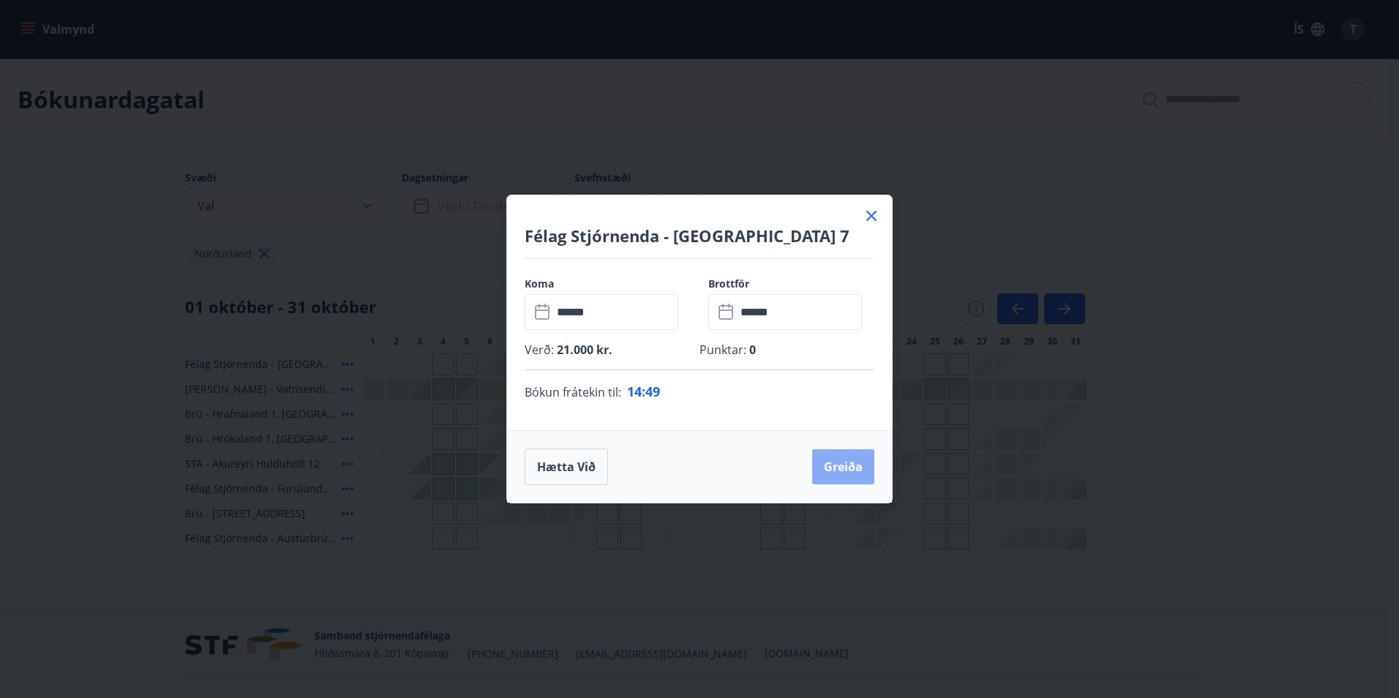
click at [846, 464] on button "Greiða" at bounding box center [843, 466] width 62 height 35
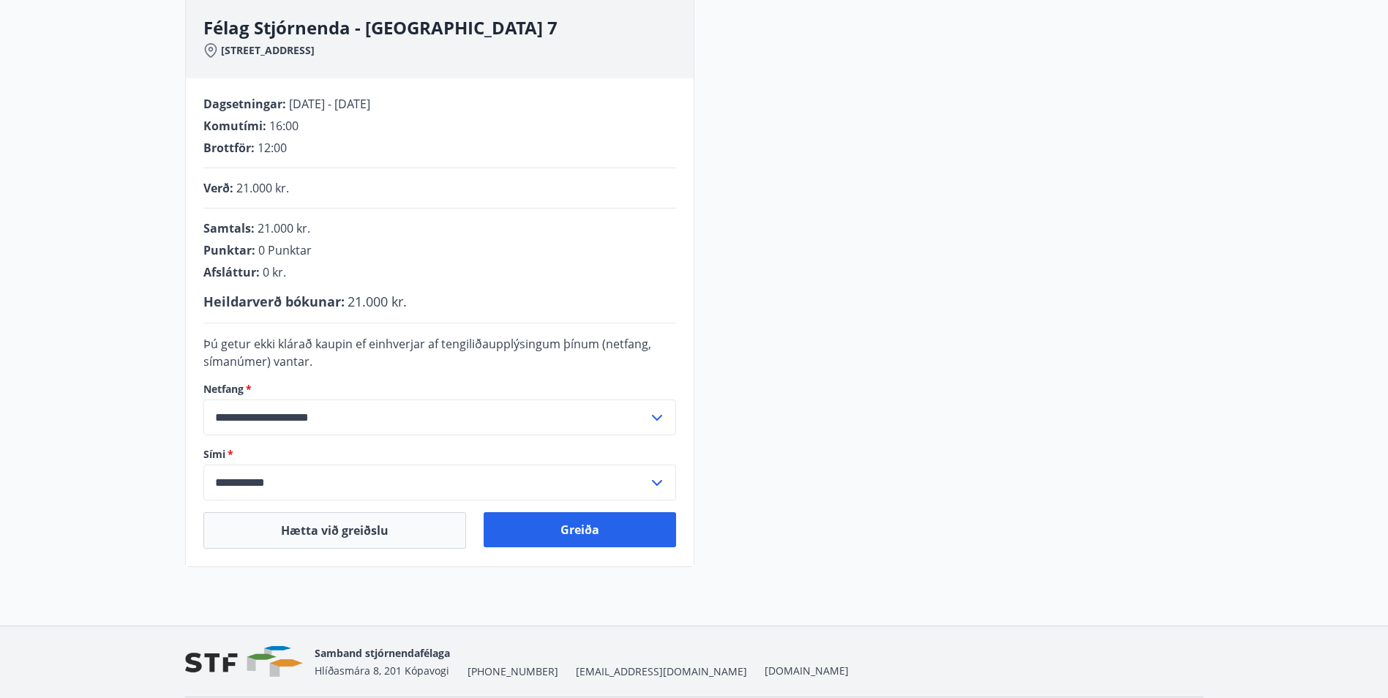
scroll to position [270, 0]
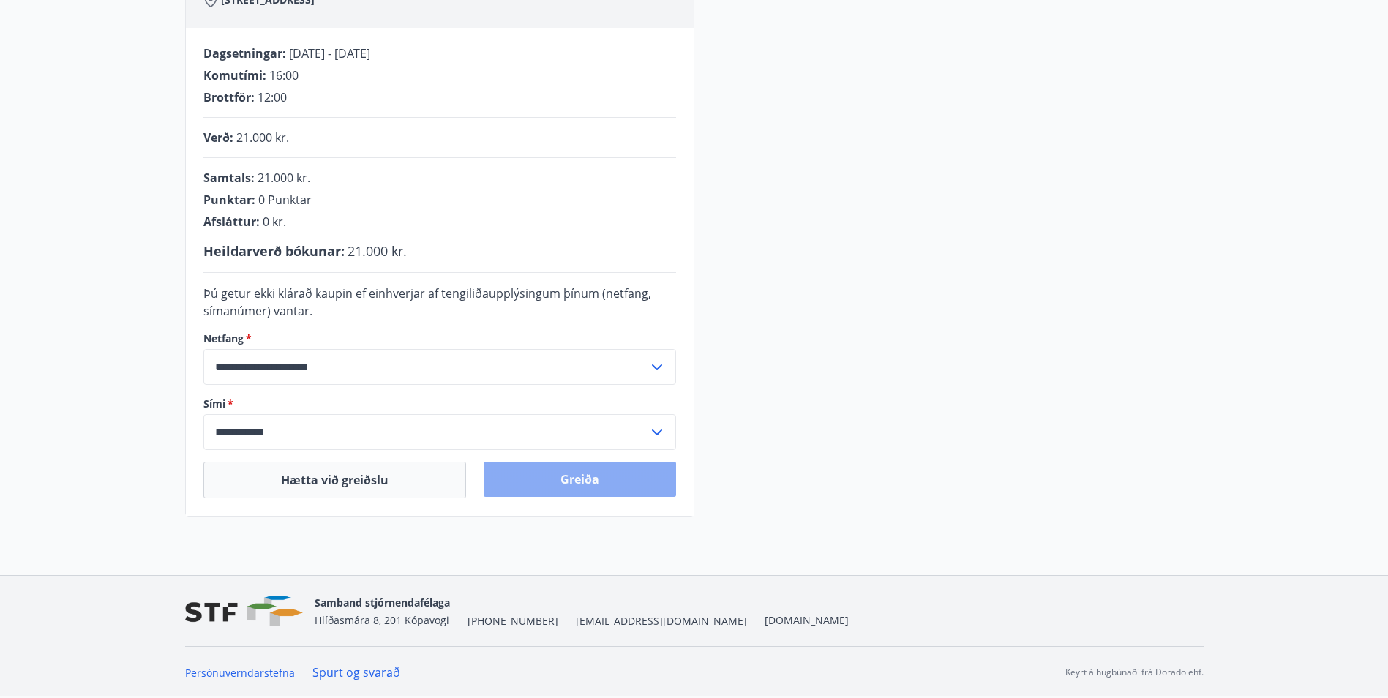
click at [579, 478] on button "Greiða" at bounding box center [580, 479] width 192 height 35
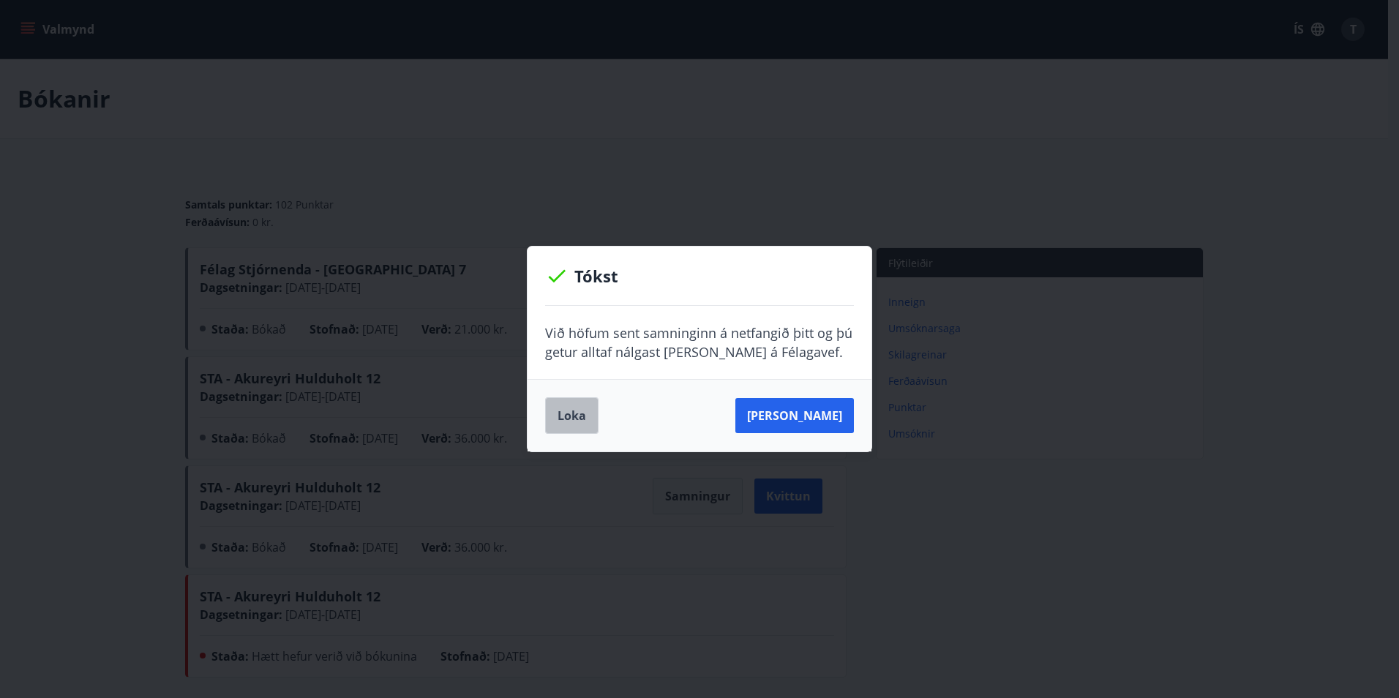
click at [571, 420] on button "Loka" at bounding box center [571, 415] width 53 height 37
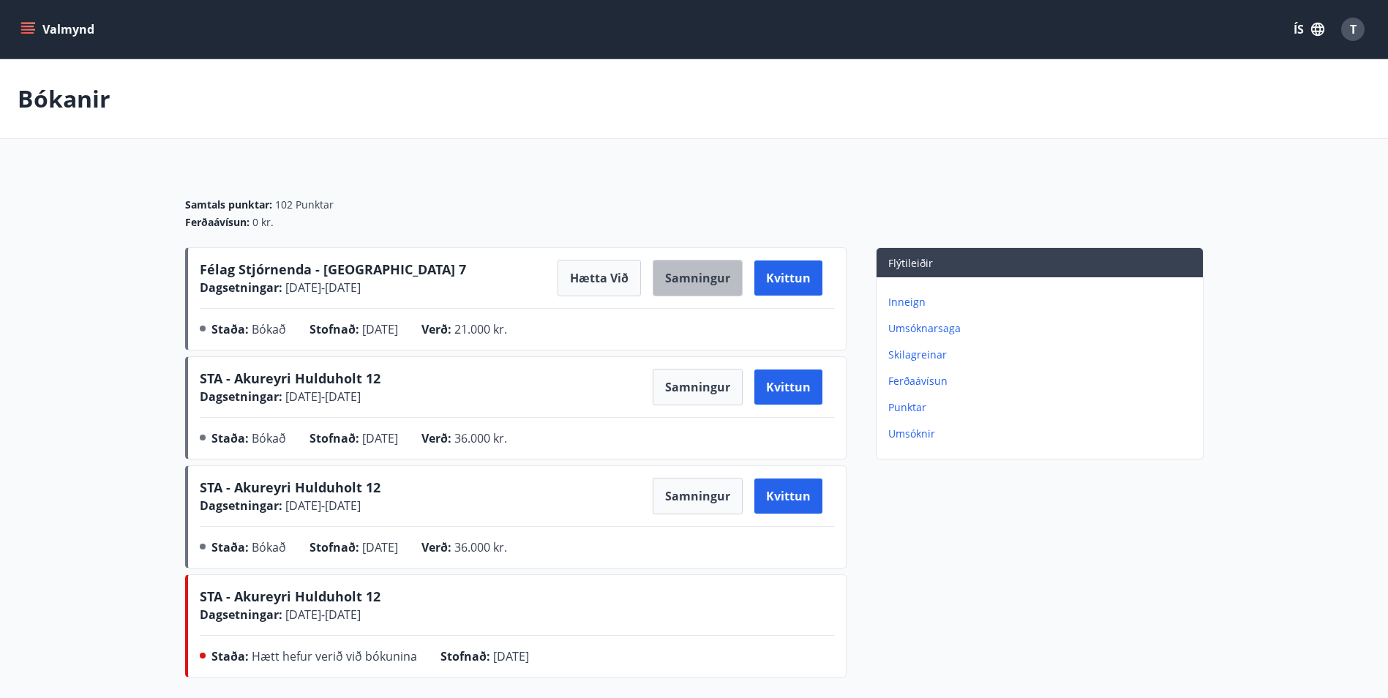
click at [691, 281] on button "Samningur" at bounding box center [698, 278] width 90 height 37
click at [1350, 26] on span "T" at bounding box center [1353, 29] width 7 height 16
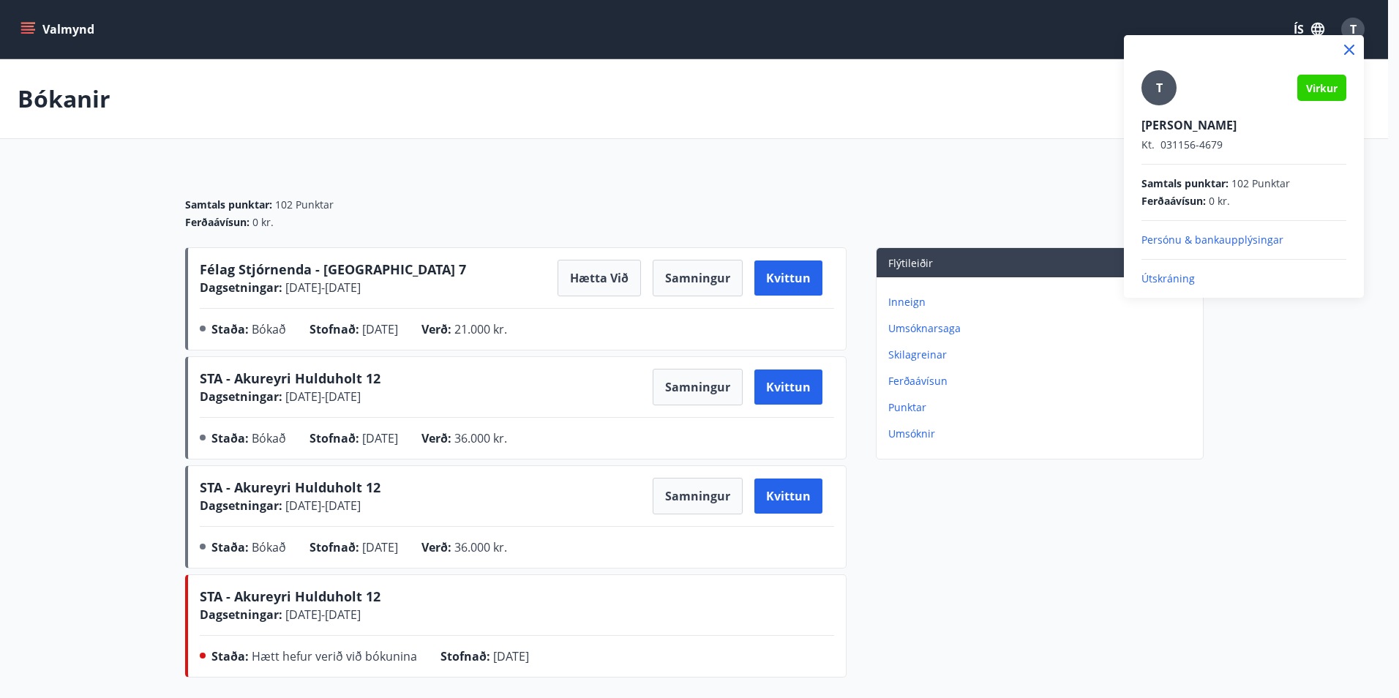
click at [1168, 271] on p "Útskráning" at bounding box center [1243, 278] width 205 height 15
